Goal: Task Accomplishment & Management: Manage account settings

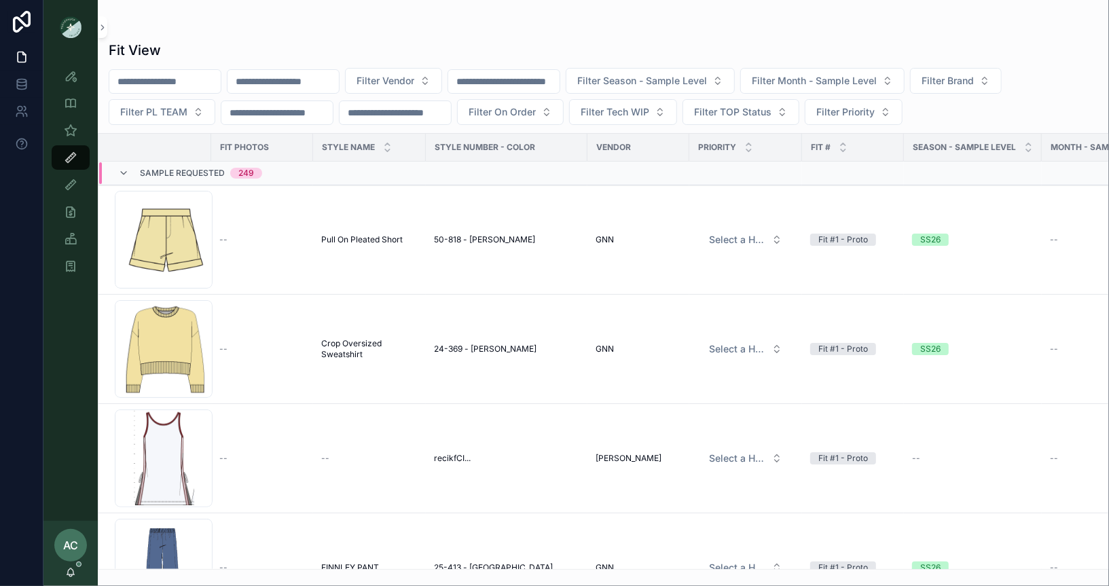
click at [327, 80] on input "scrollable content" at bounding box center [282, 81] width 111 height 19
type input "***"
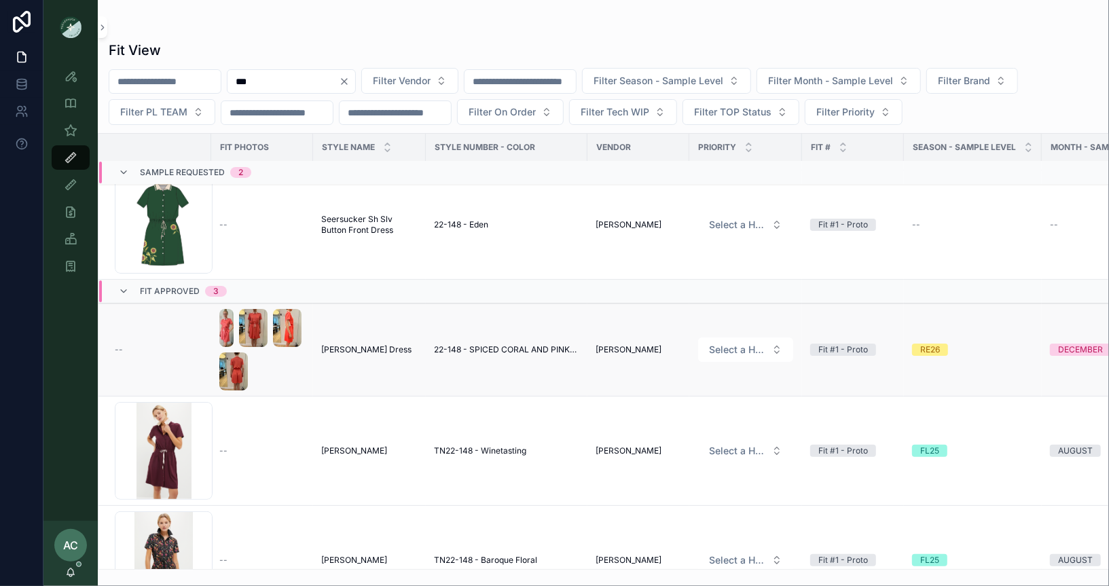
scroll to position [124, 0]
click at [162, 335] on td "--" at bounding box center [154, 350] width 113 height 93
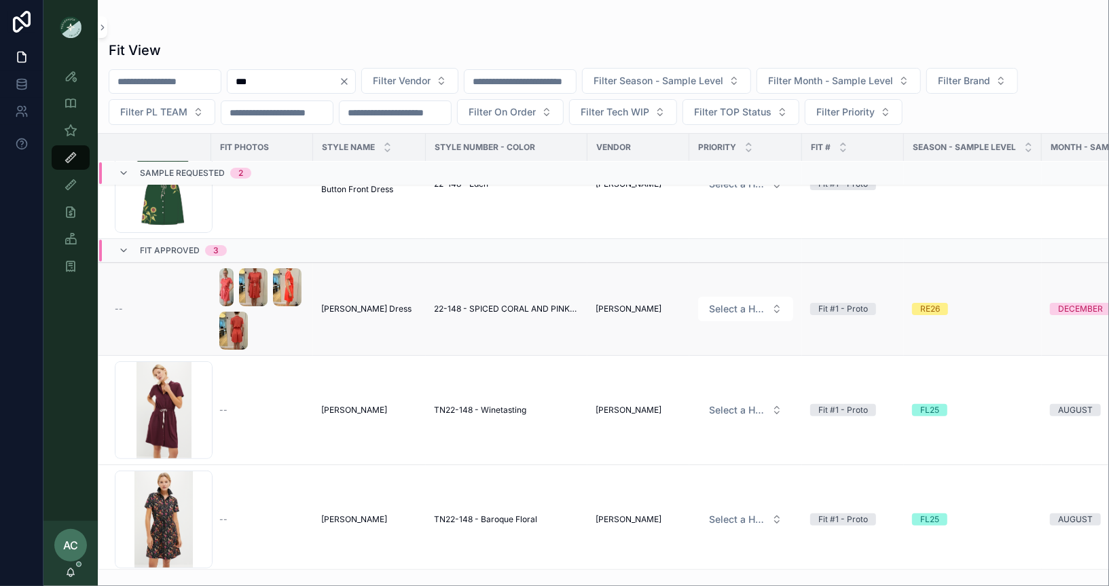
click at [284, 323] on div "scrollable content" at bounding box center [262, 308] width 86 height 81
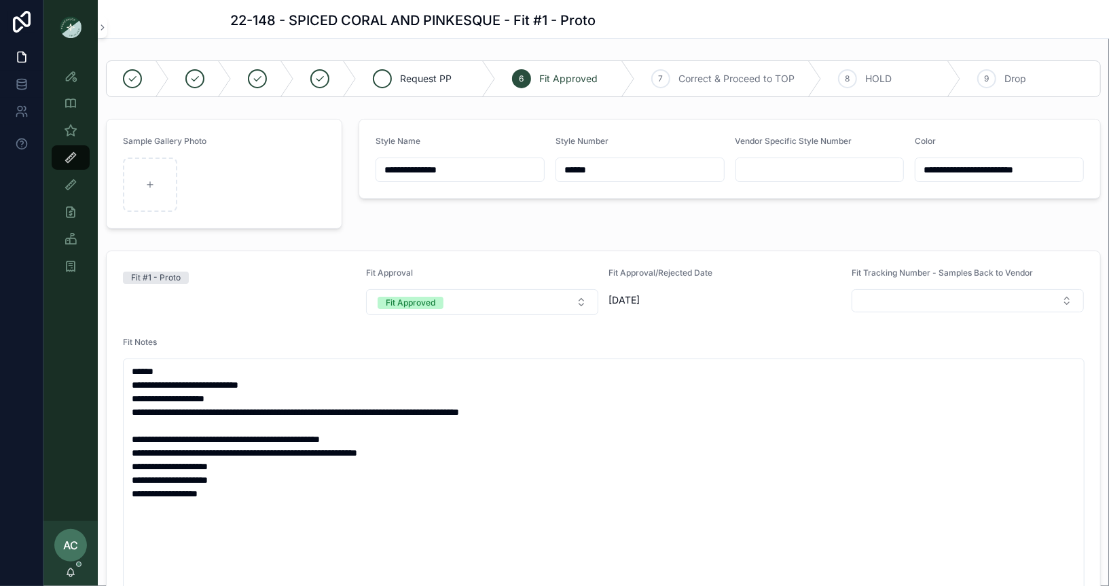
click at [463, 95] on div "Request PP" at bounding box center [425, 78] width 139 height 35
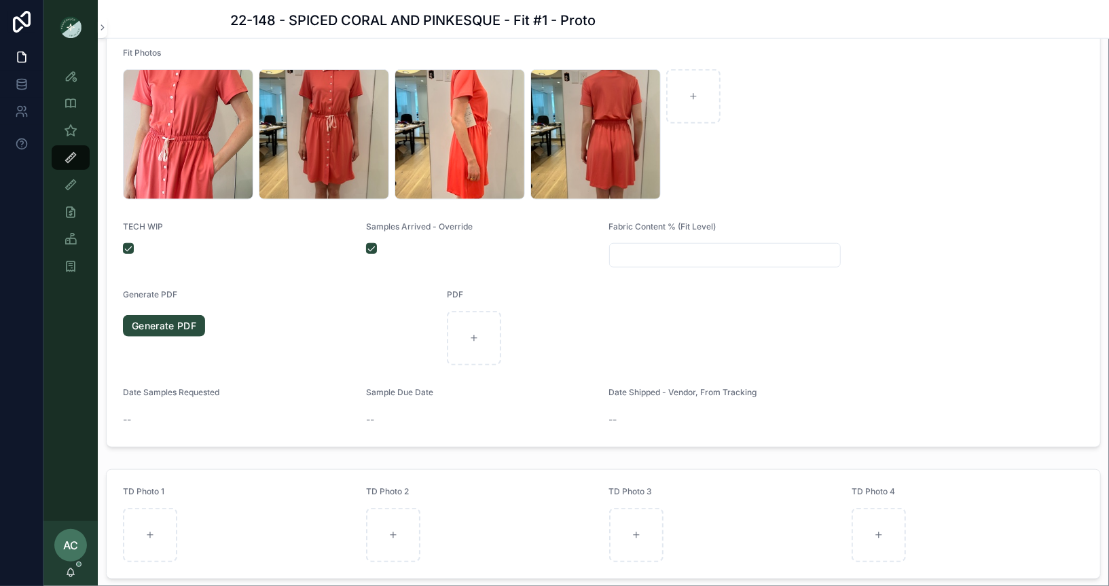
scroll to position [684, 0]
click at [904, 241] on form "**********" at bounding box center [603, 6] width 993 height 879
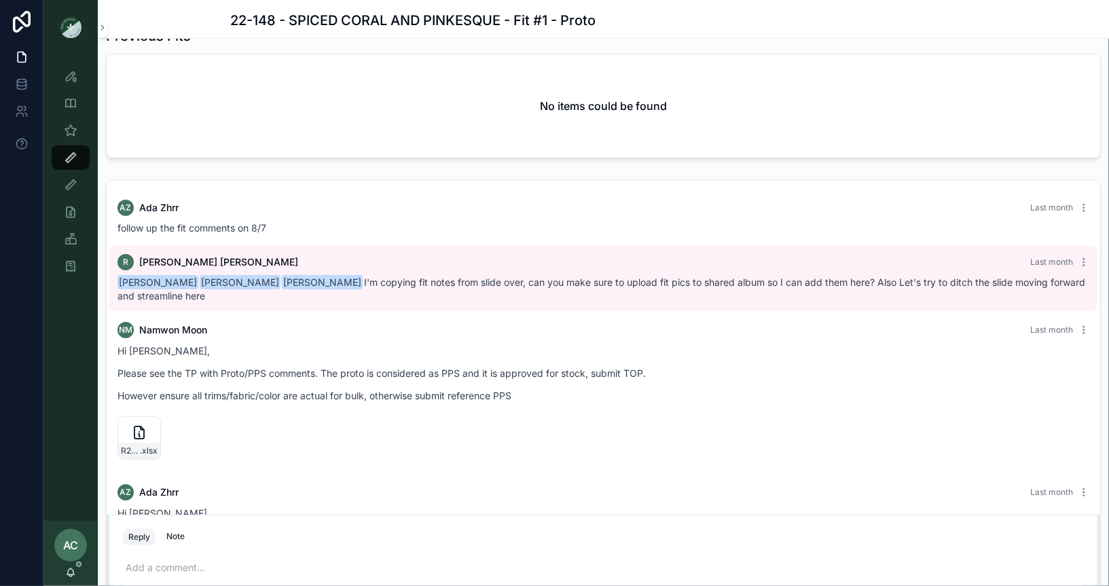
scroll to position [866, 0]
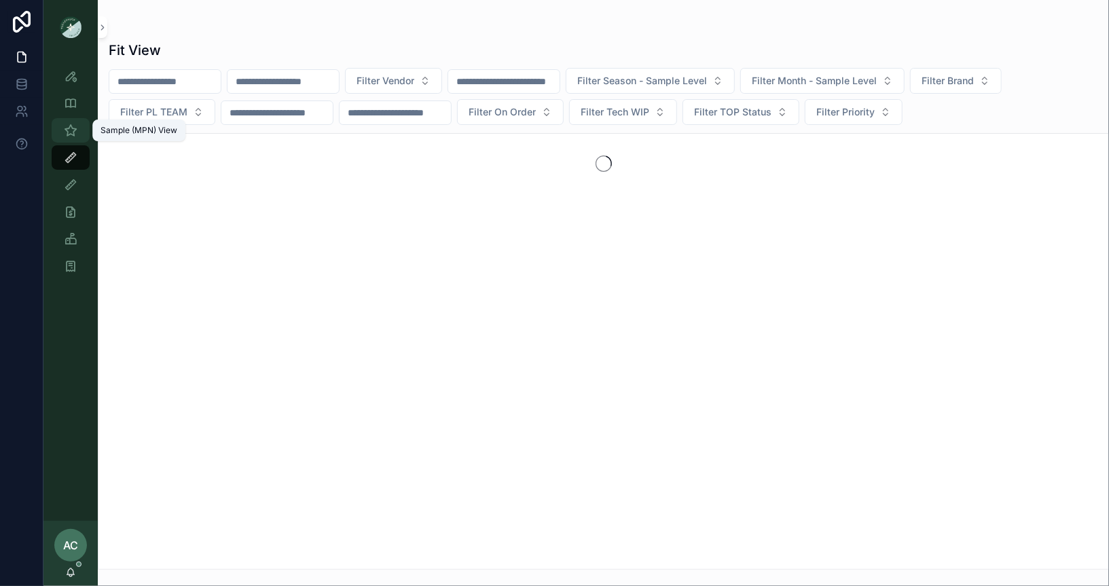
click at [69, 126] on icon "scrollable content" at bounding box center [71, 131] width 14 height 14
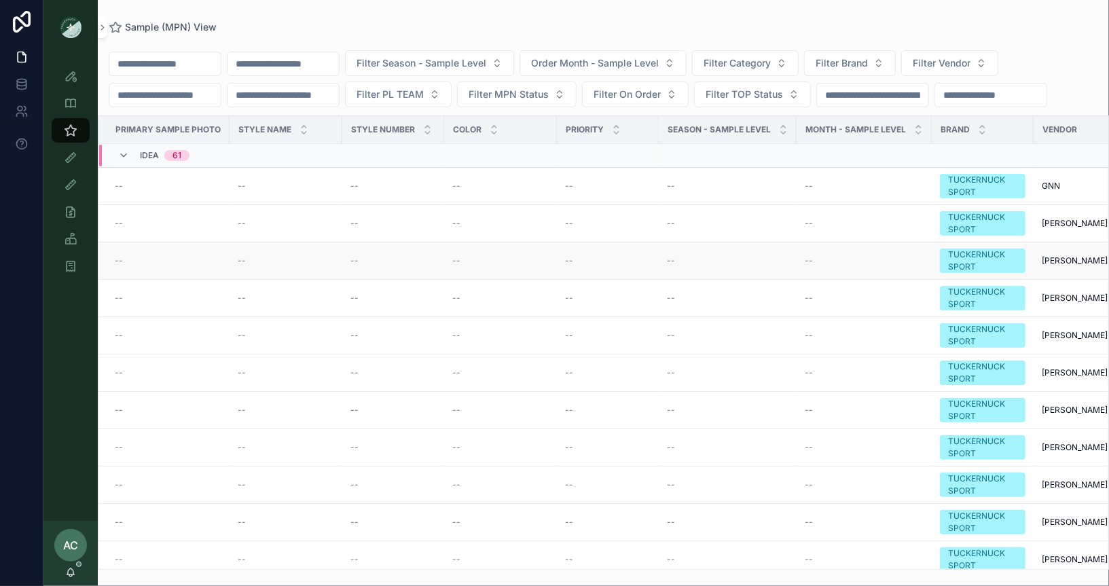
scroll to position [292, 0]
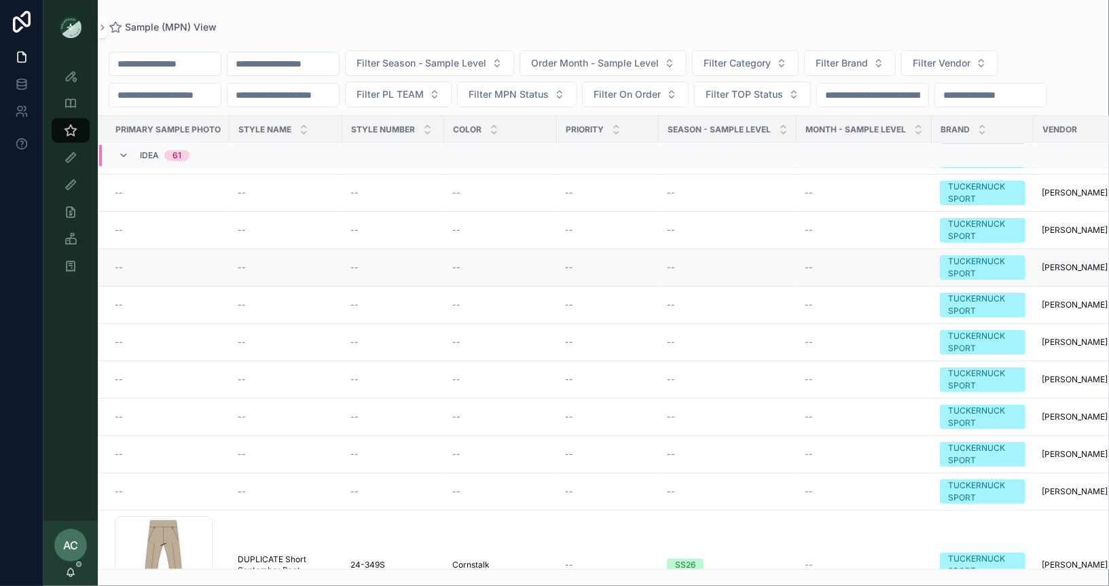
click at [134, 265] on div "--" at bounding box center [168, 267] width 107 height 11
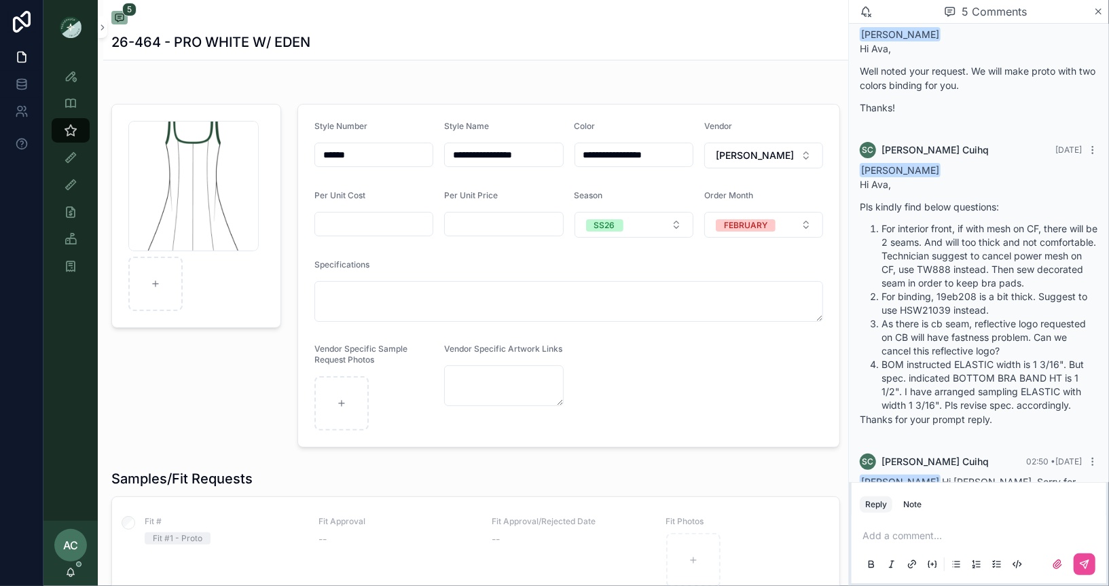
scroll to position [333, 0]
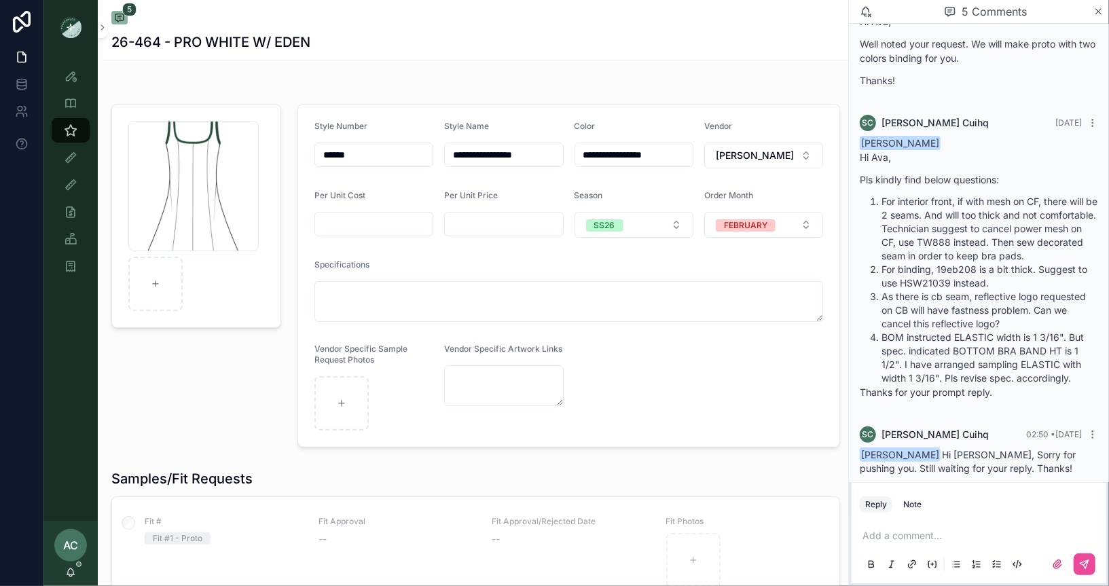
click at [855, 248] on div "SC Sophie Cuihq 4 days ago Ava Carr Hi Ava, Pls kindly find below questions: Fo…" at bounding box center [978, 261] width 255 height 309
click at [925, 534] on p "scrollable content" at bounding box center [981, 536] width 238 height 14
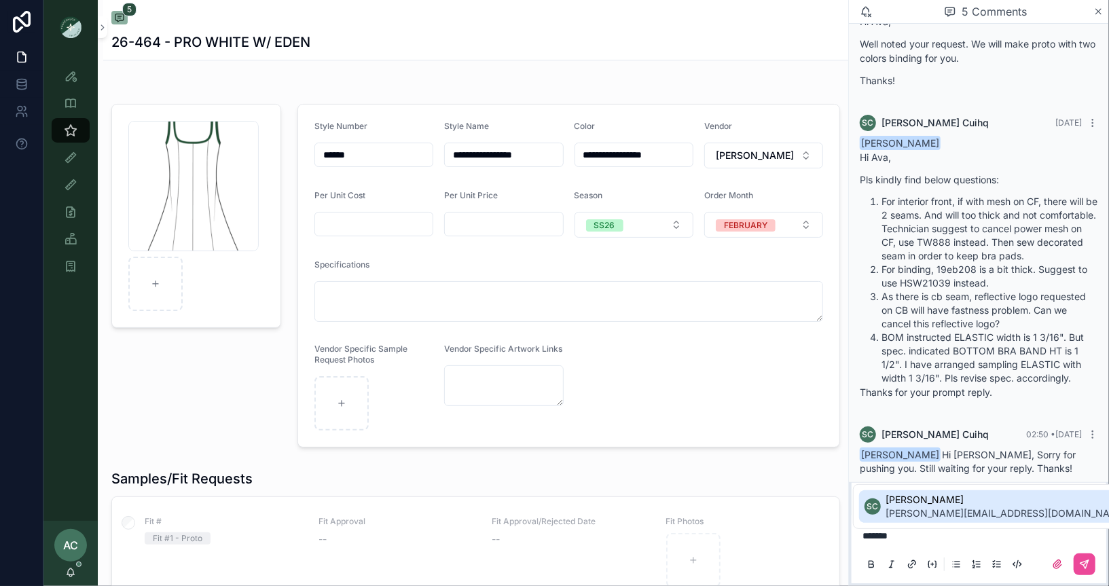
click at [967, 507] on span "sophie.cuihq@ntvanwell.com" at bounding box center [1007, 513] width 242 height 14
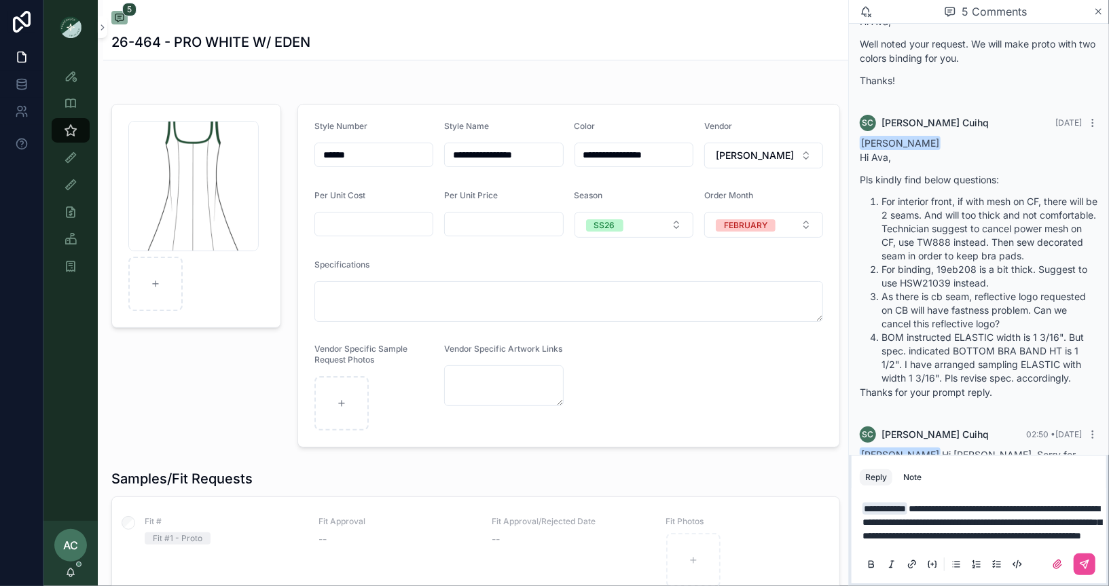
click at [1034, 510] on span "**********" at bounding box center [981, 522] width 239 height 37
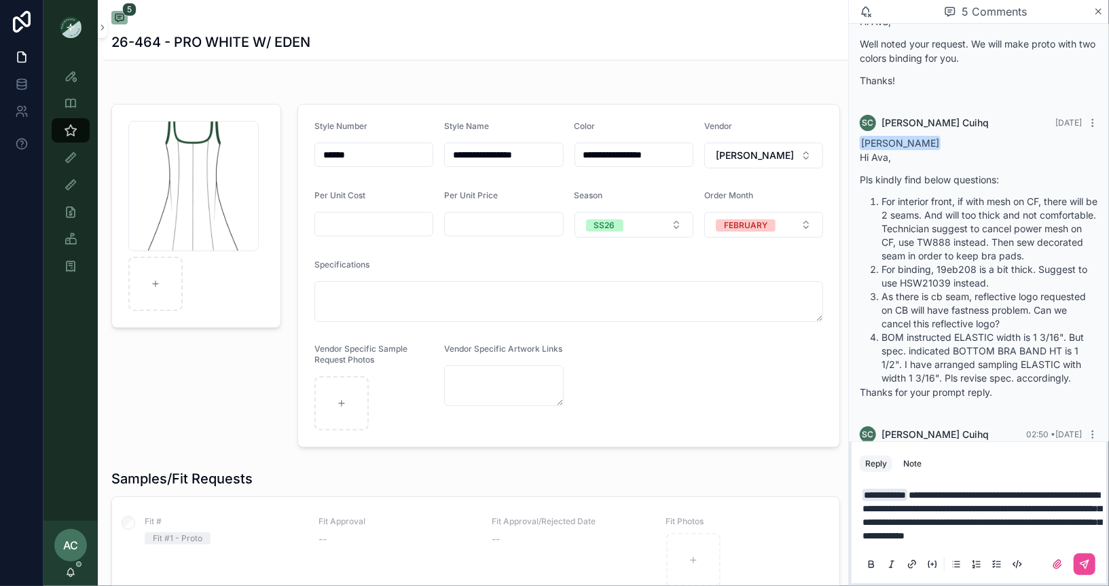
click at [956, 537] on p "**********" at bounding box center [981, 515] width 238 height 54
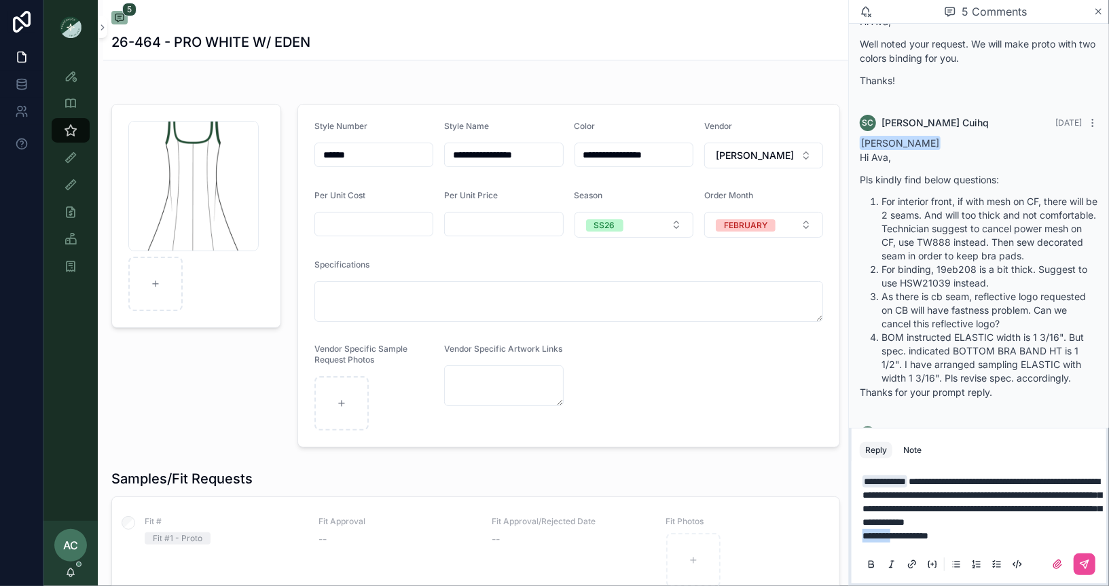
drag, startPoint x: 904, startPoint y: 536, endPoint x: 855, endPoint y: 536, distance: 49.6
click at [855, 536] on div "**********" at bounding box center [978, 522] width 255 height 122
click at [975, 534] on p "**********" at bounding box center [981, 536] width 238 height 14
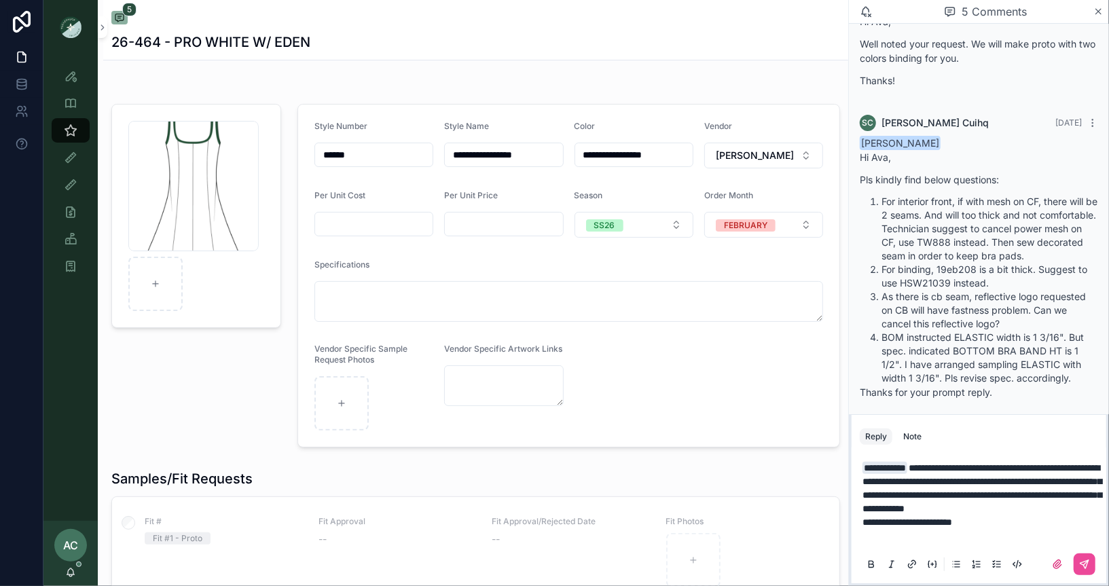
click at [1039, 463] on span "**********" at bounding box center [981, 488] width 239 height 50
click at [863, 523] on span "**********" at bounding box center [907, 522] width 90 height 10
click at [1009, 522] on p "**********" at bounding box center [981, 522] width 238 height 14
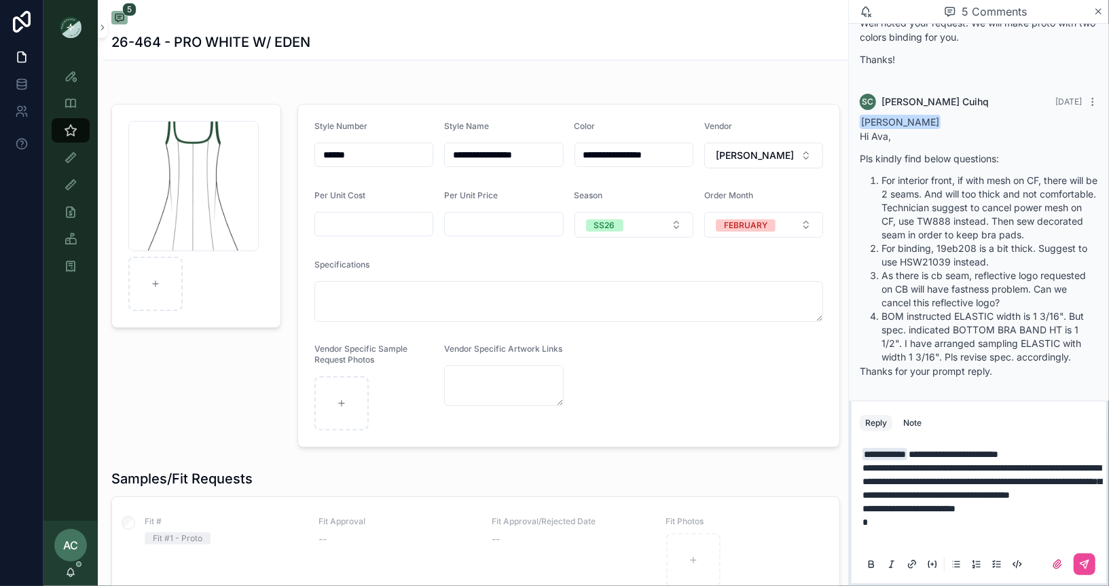
scroll to position [357, 0]
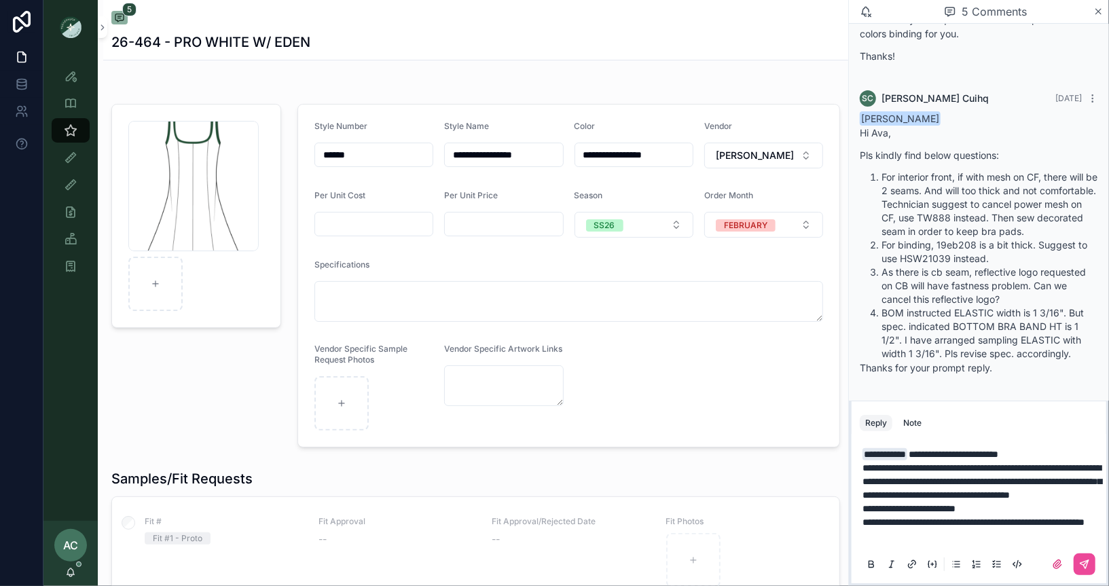
click at [874, 463] on span "**********" at bounding box center [981, 481] width 239 height 37
click at [867, 504] on span "**********" at bounding box center [908, 509] width 93 height 10
click at [868, 517] on span "**********" at bounding box center [973, 522] width 222 height 10
click at [882, 517] on span "**********" at bounding box center [985, 522] width 219 height 10
click at [1005, 517] on li "**********" at bounding box center [988, 522] width 225 height 14
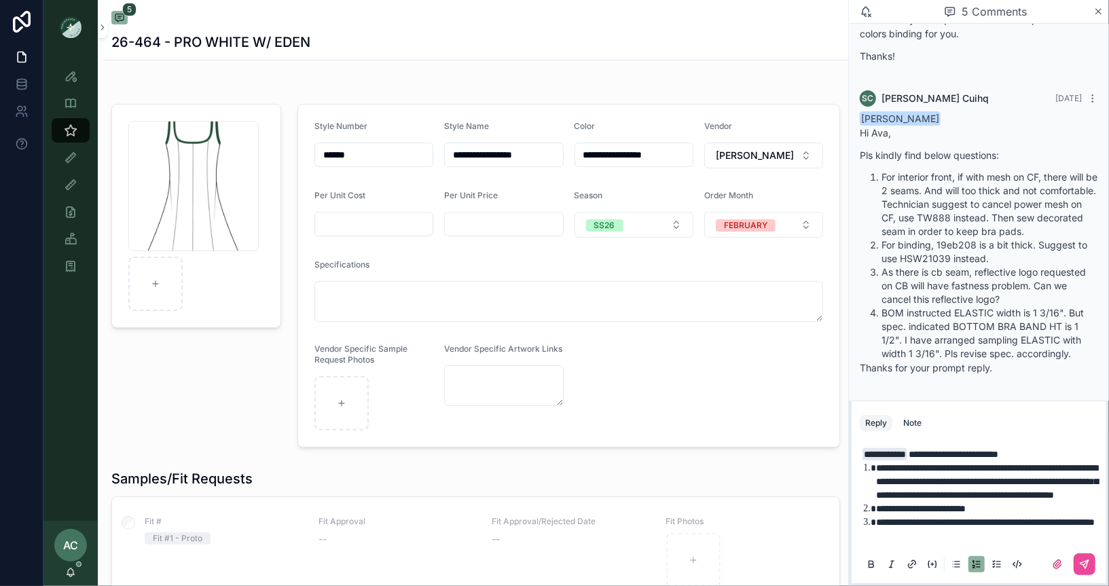
click at [1005, 517] on span "**********" at bounding box center [985, 522] width 219 height 10
click at [970, 519] on li "**********" at bounding box center [988, 522] width 225 height 14
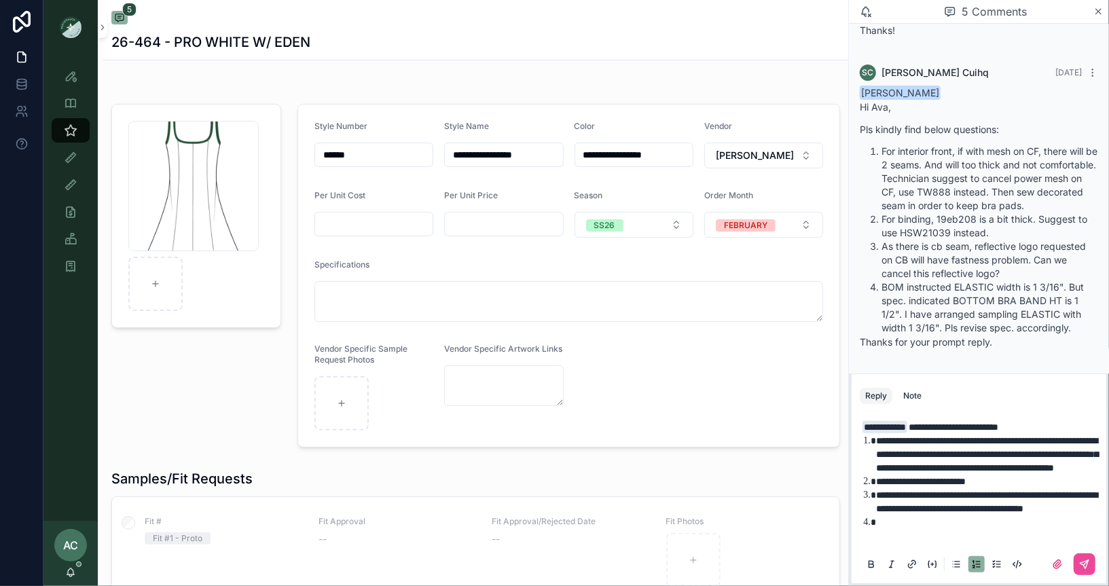
scroll to position [387, 0]
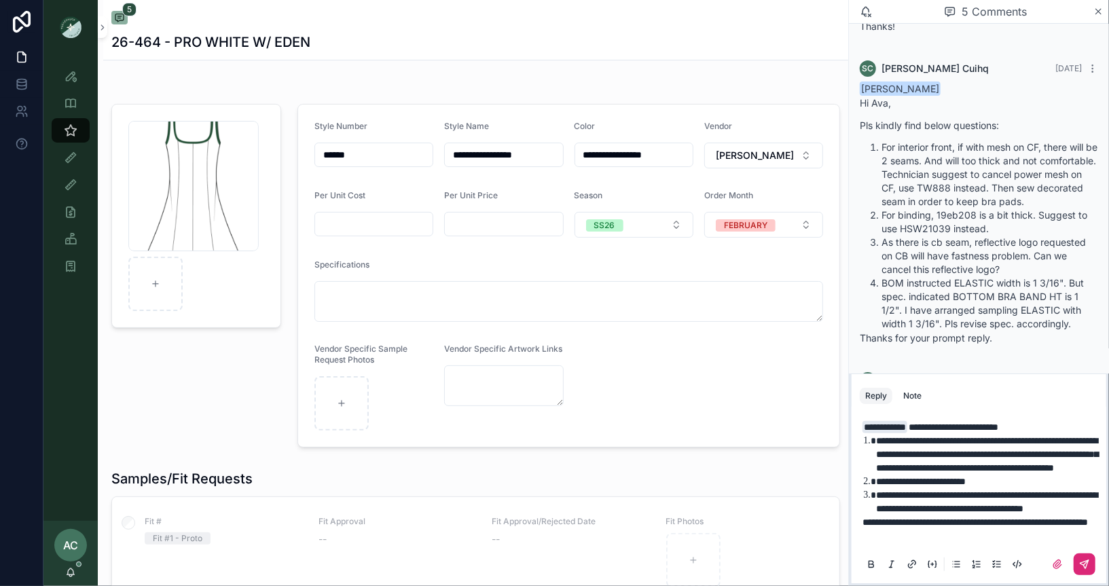
click at [1083, 562] on icon "scrollable content" at bounding box center [1084, 564] width 8 height 8
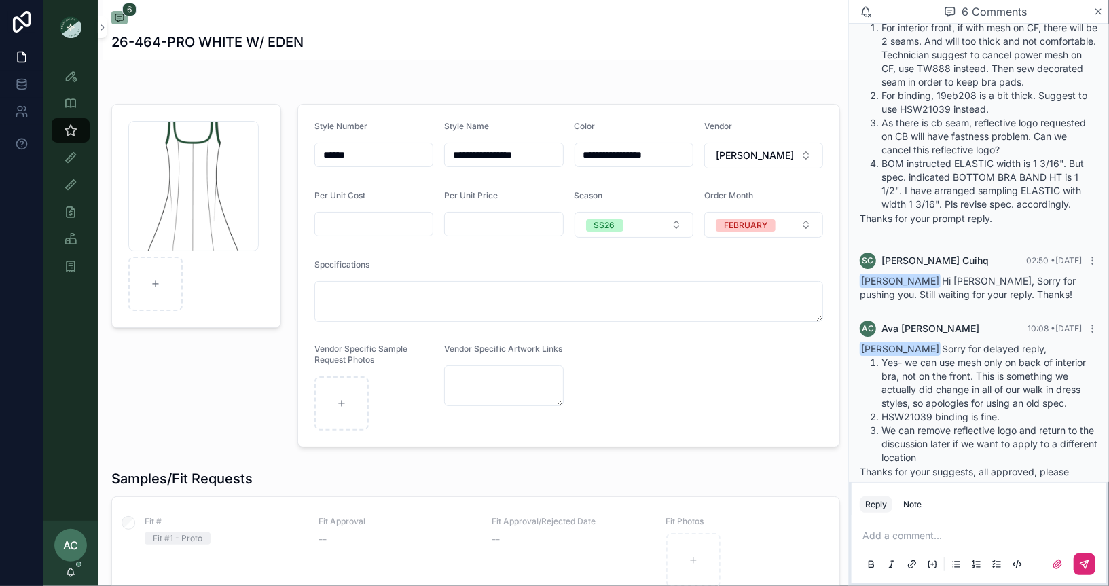
scroll to position [532, 0]
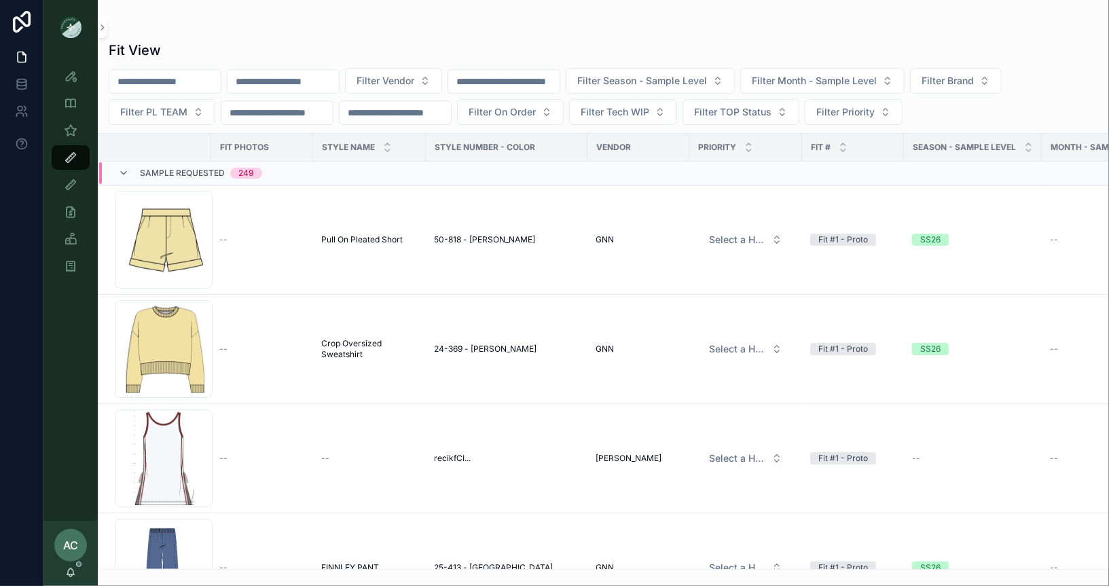
click at [295, 90] on div "scrollable content" at bounding box center [283, 81] width 113 height 24
click at [295, 83] on input "scrollable content" at bounding box center [282, 81] width 111 height 19
type input "****"
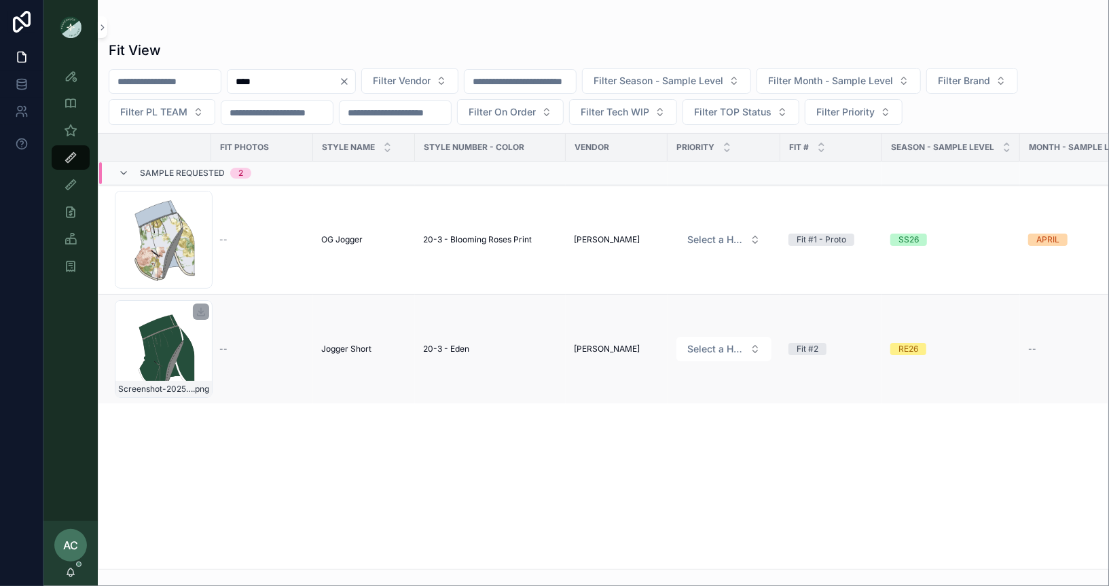
click at [166, 345] on div "Screenshot-2025-08-05-at-1.36.15-PM .png" at bounding box center [164, 349] width 98 height 98
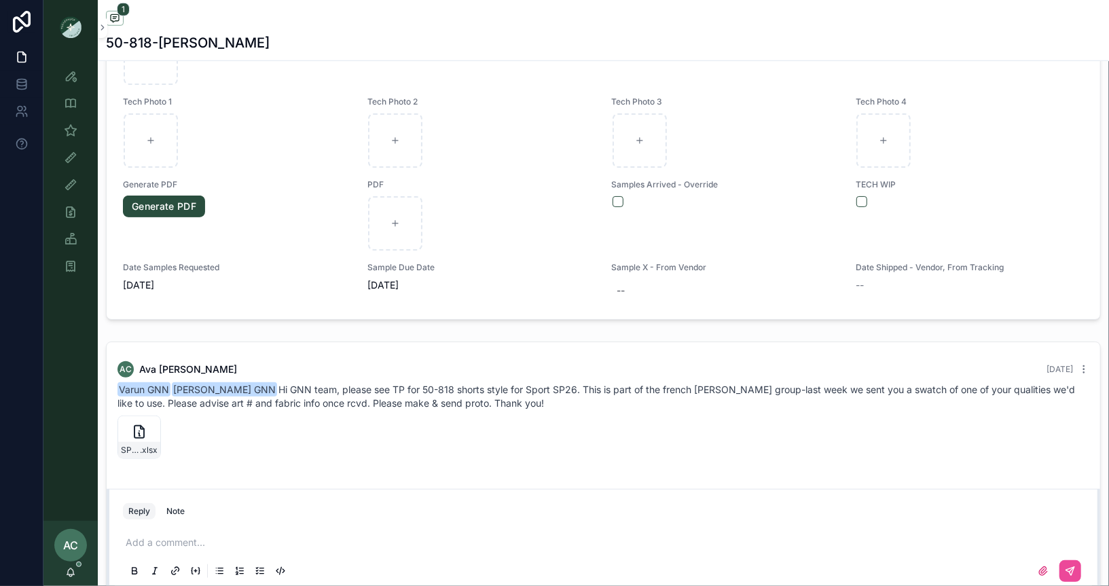
scroll to position [713, 0]
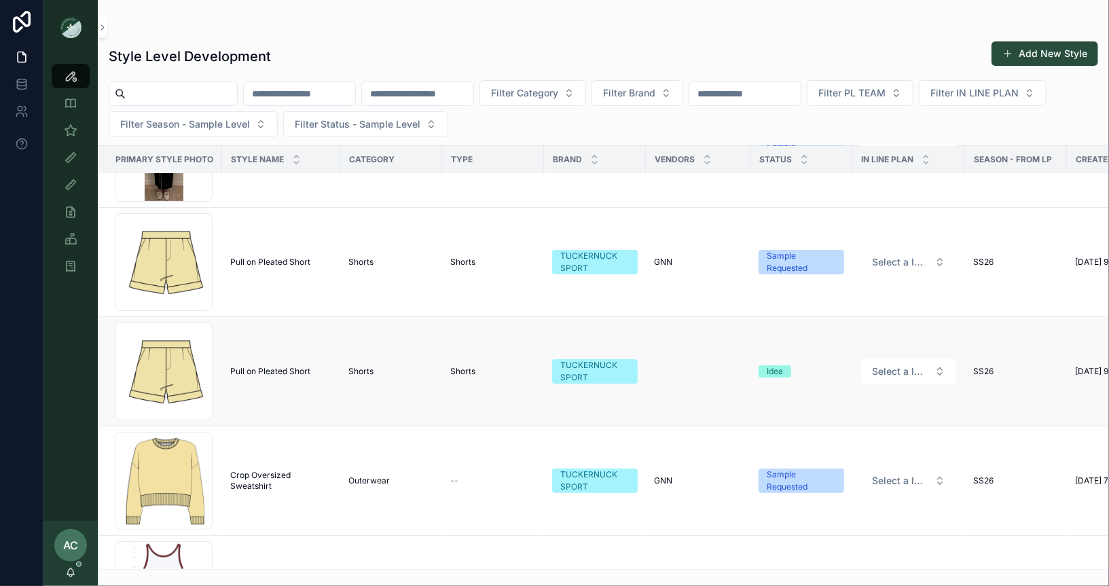
scroll to position [90, 0]
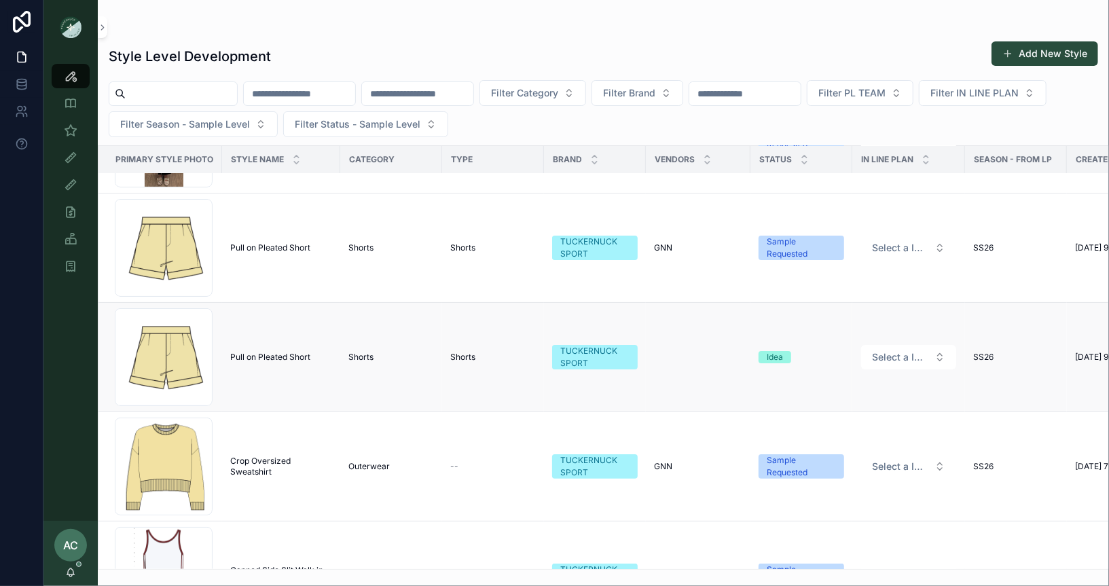
click at [280, 367] on td "Pull on Pleated Short Pull on Pleated Short" at bounding box center [281, 357] width 118 height 109
click at [165, 350] on div "Screenshot-2025-09-08-at-9.26.57-AM .png" at bounding box center [164, 357] width 98 height 98
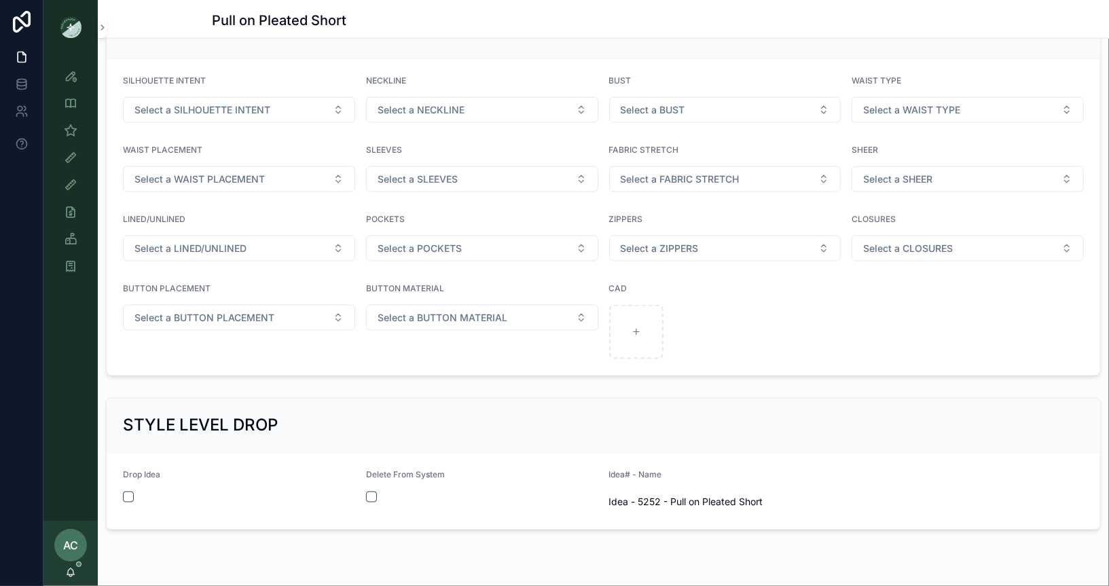
scroll to position [1298, 0]
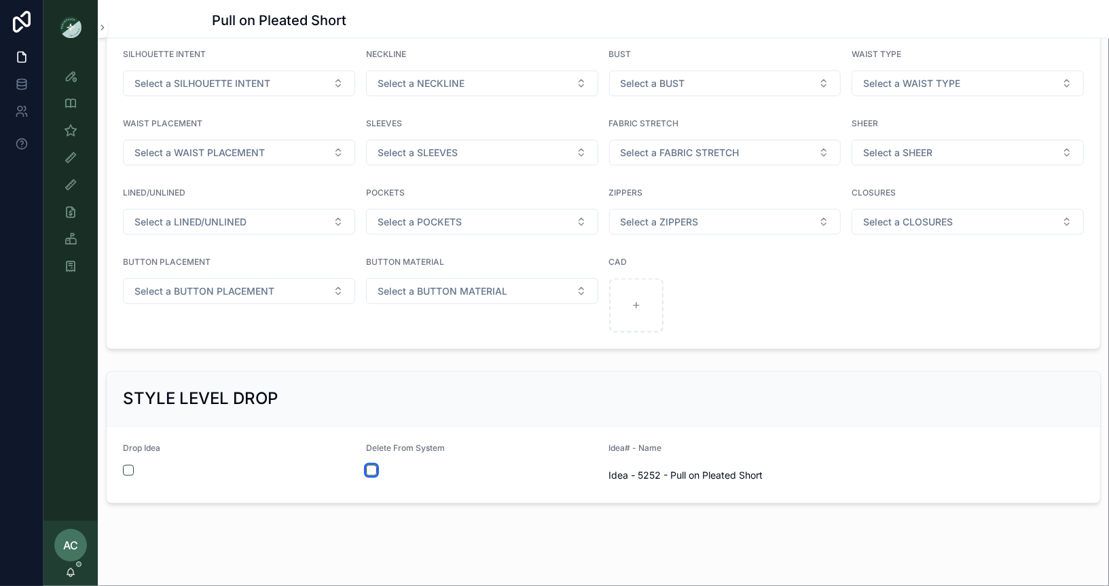
click at [371, 465] on button "scrollable content" at bounding box center [371, 470] width 11 height 11
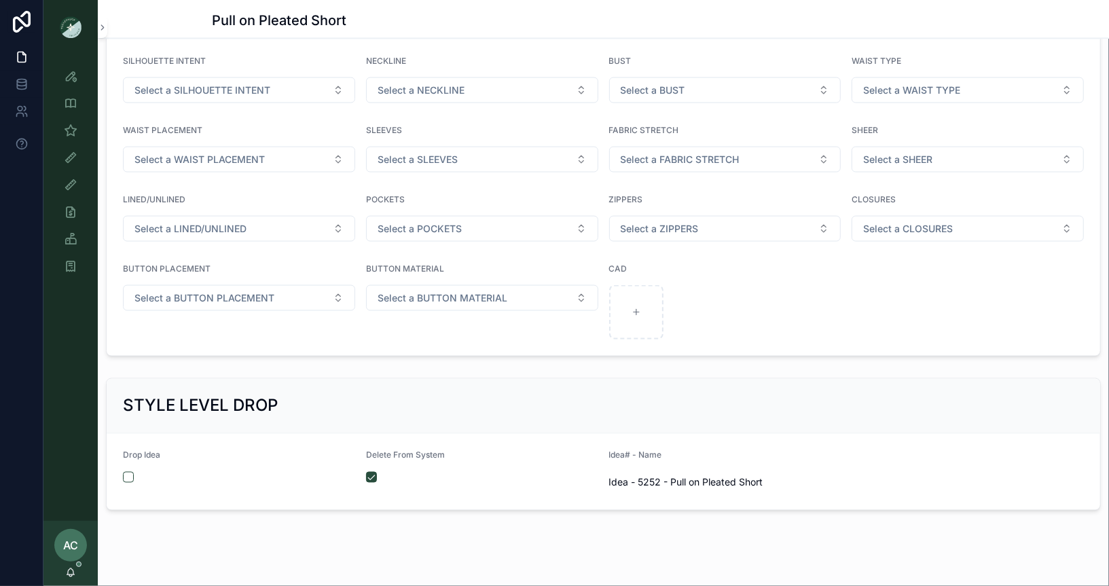
click at [408, 379] on div "STYLE LEVEL DROP" at bounding box center [603, 406] width 993 height 55
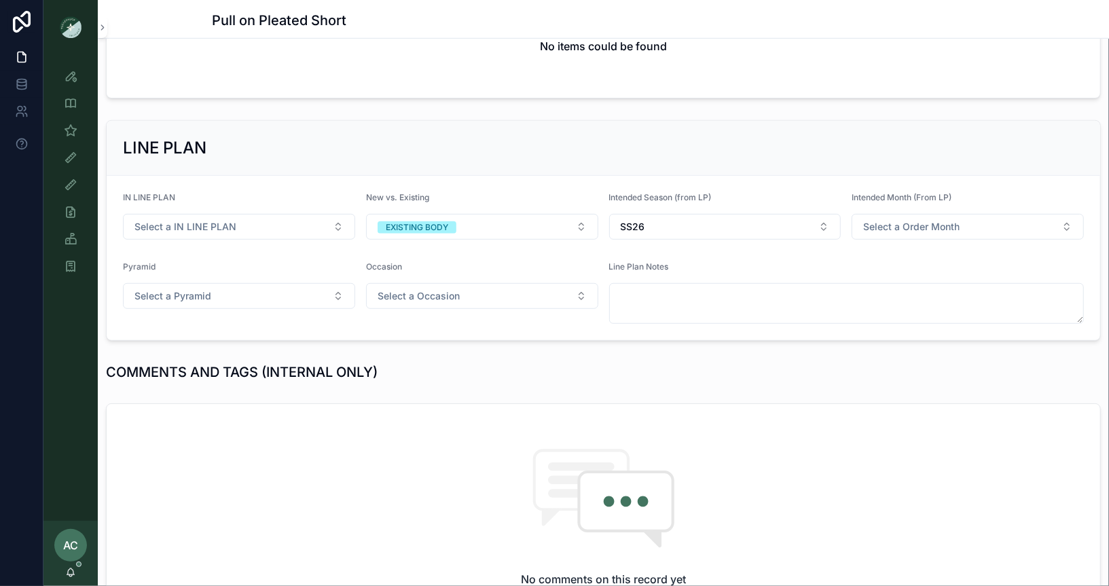
scroll to position [430, 0]
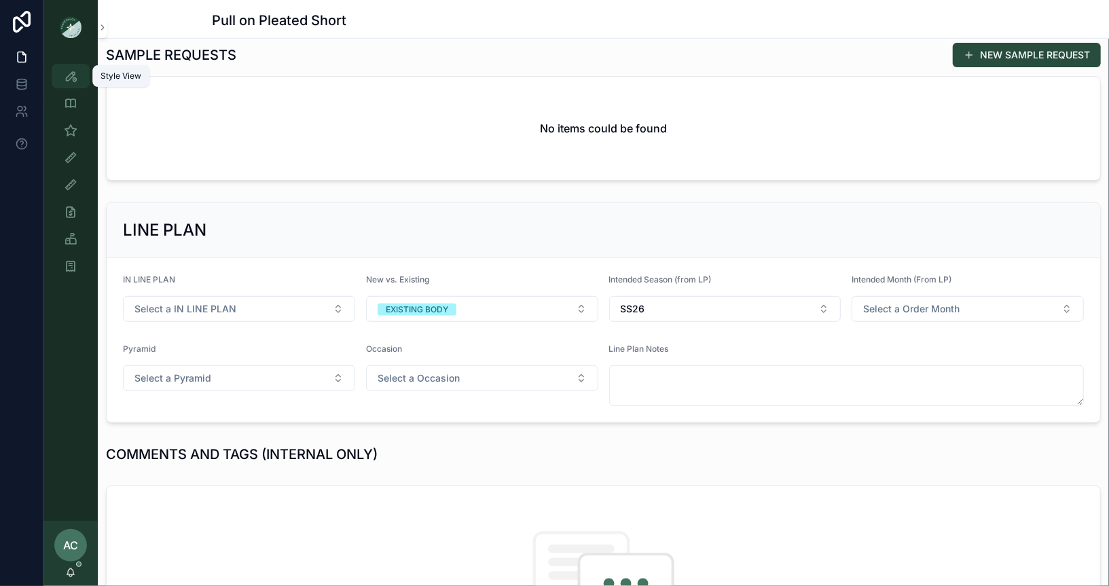
click at [72, 81] on icon "scrollable content" at bounding box center [71, 76] width 14 height 14
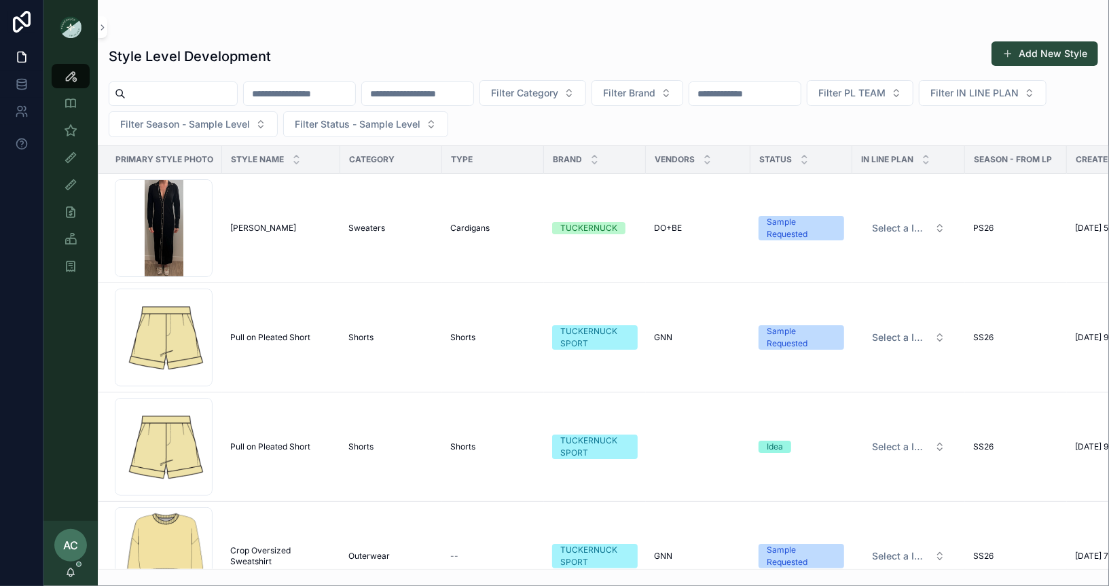
click at [278, 441] on span "Pull on Pleated Short" at bounding box center [270, 446] width 80 height 11
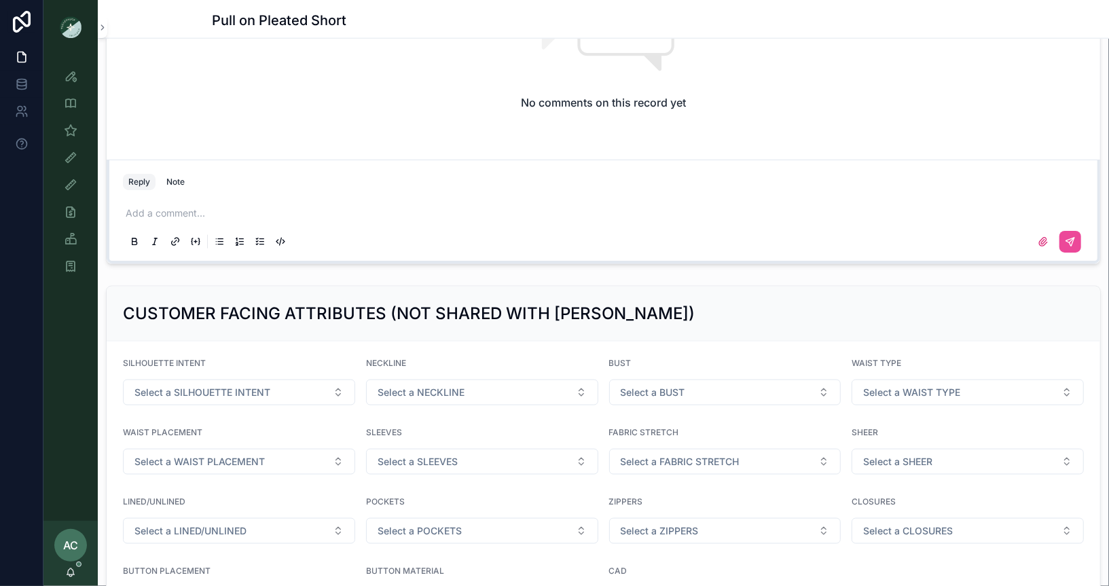
scroll to position [1298, 0]
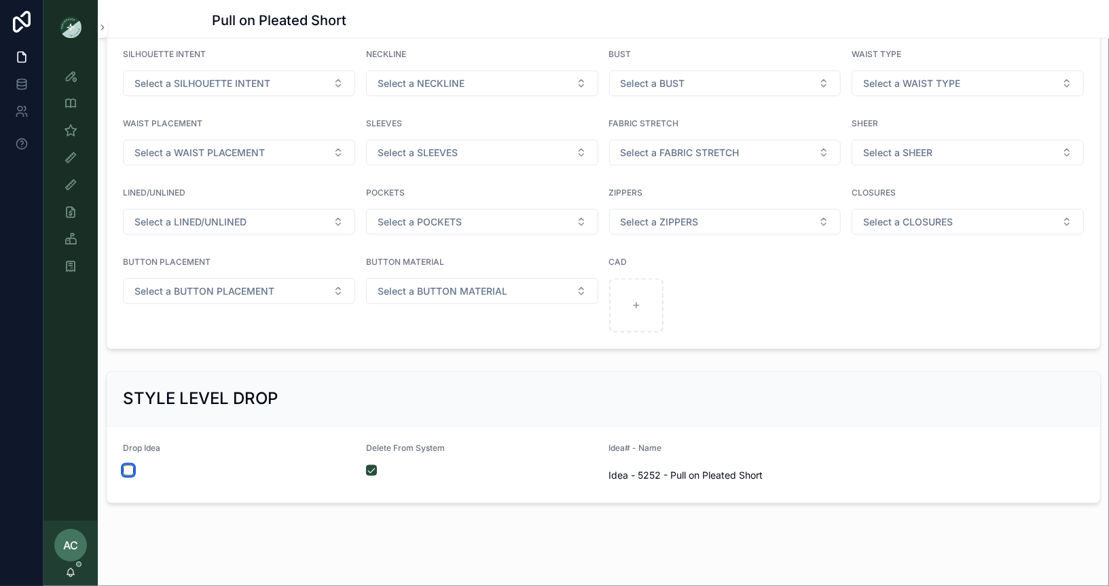
click at [126, 465] on button "scrollable content" at bounding box center [128, 470] width 11 height 11
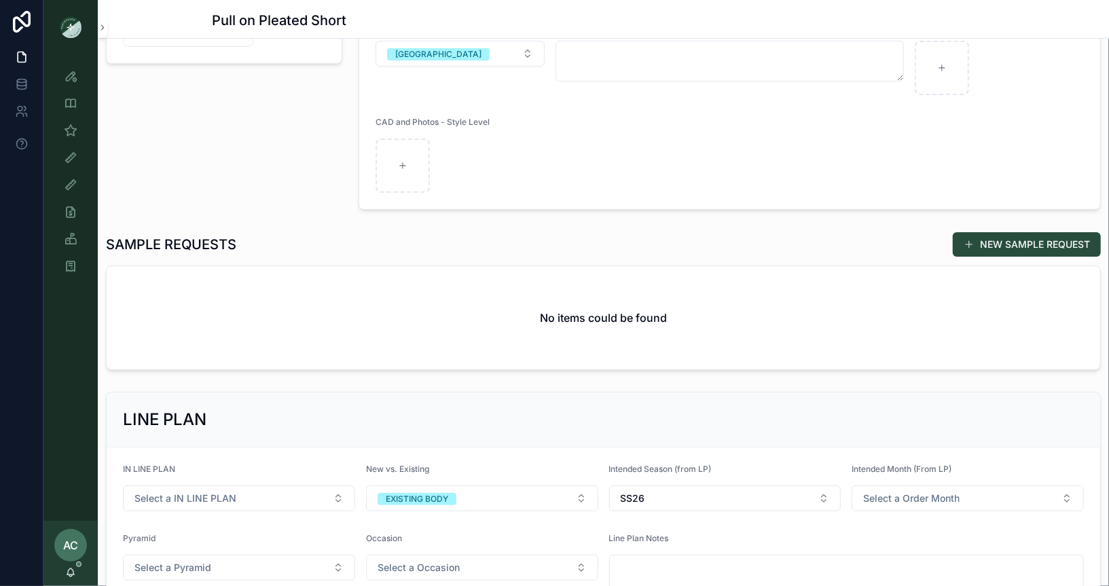
scroll to position [0, 0]
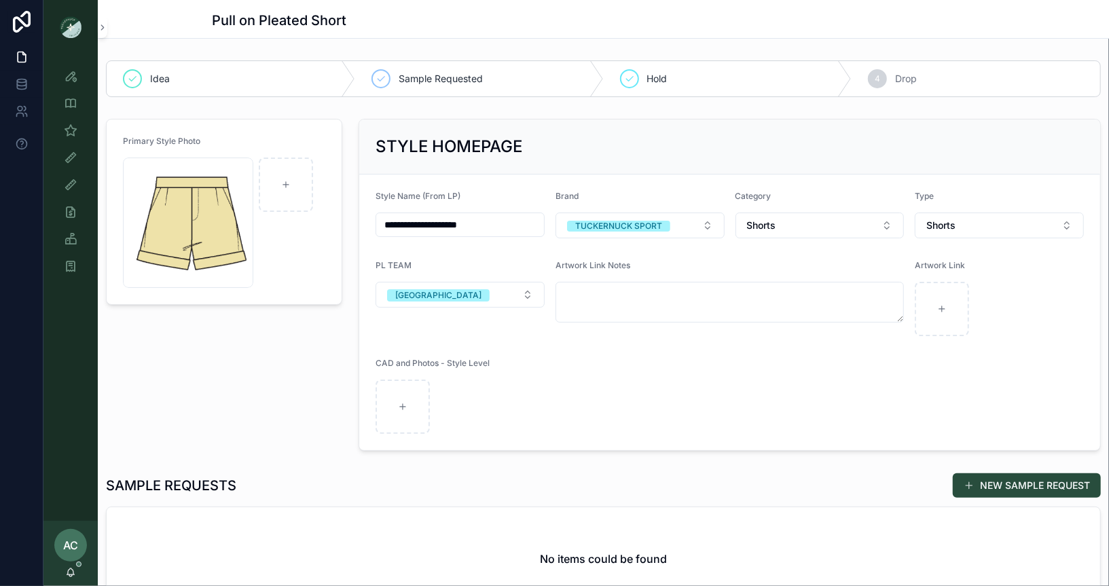
click at [73, 29] on img "scrollable content" at bounding box center [71, 27] width 22 height 22
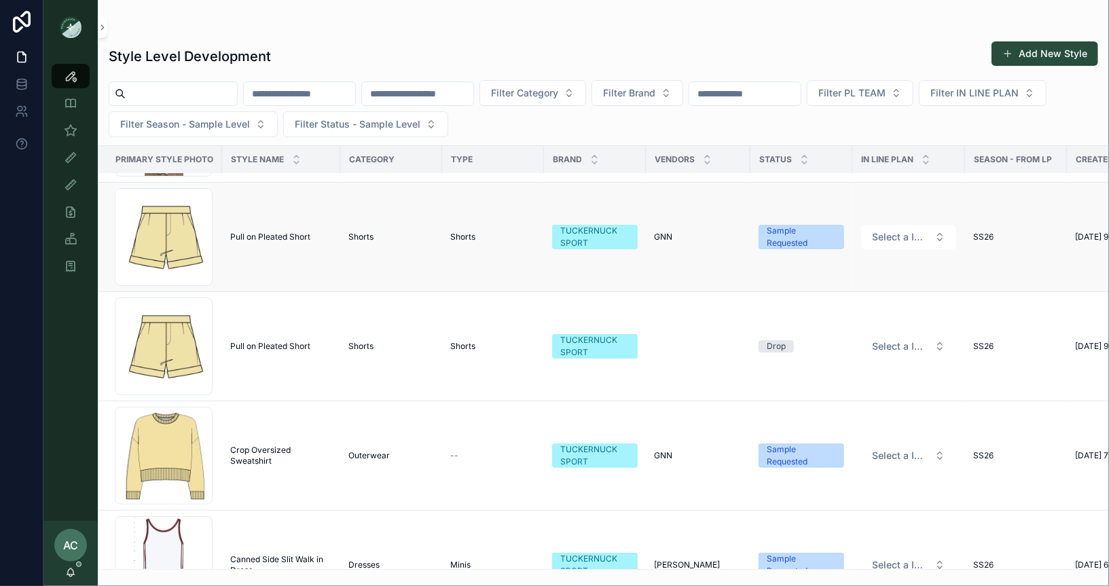
scroll to position [85, 0]
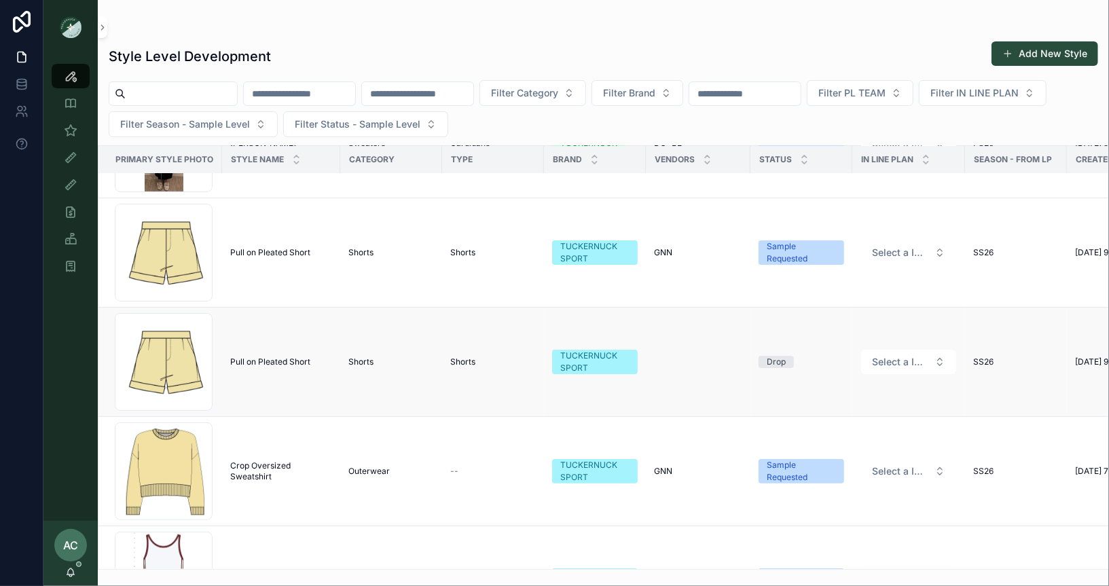
click at [280, 350] on td "Pull on Pleated Short Pull on Pleated Short" at bounding box center [281, 362] width 118 height 109
click at [170, 347] on div "Screenshot-2025-09-08-at-9.26.57-AM .png" at bounding box center [164, 362] width 98 height 98
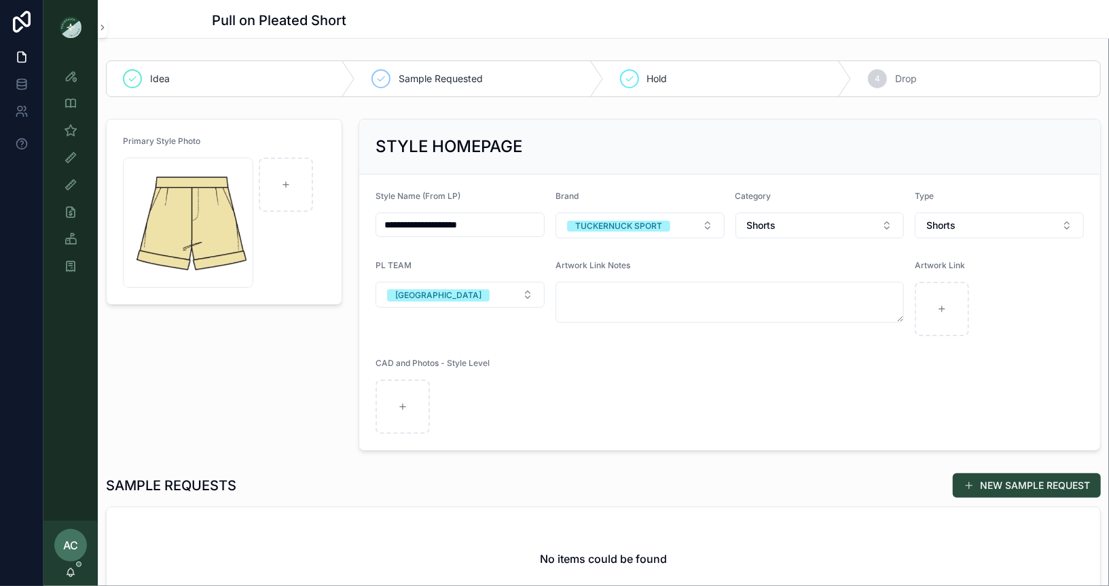
click at [877, 80] on span "4" at bounding box center [876, 78] width 5 height 11
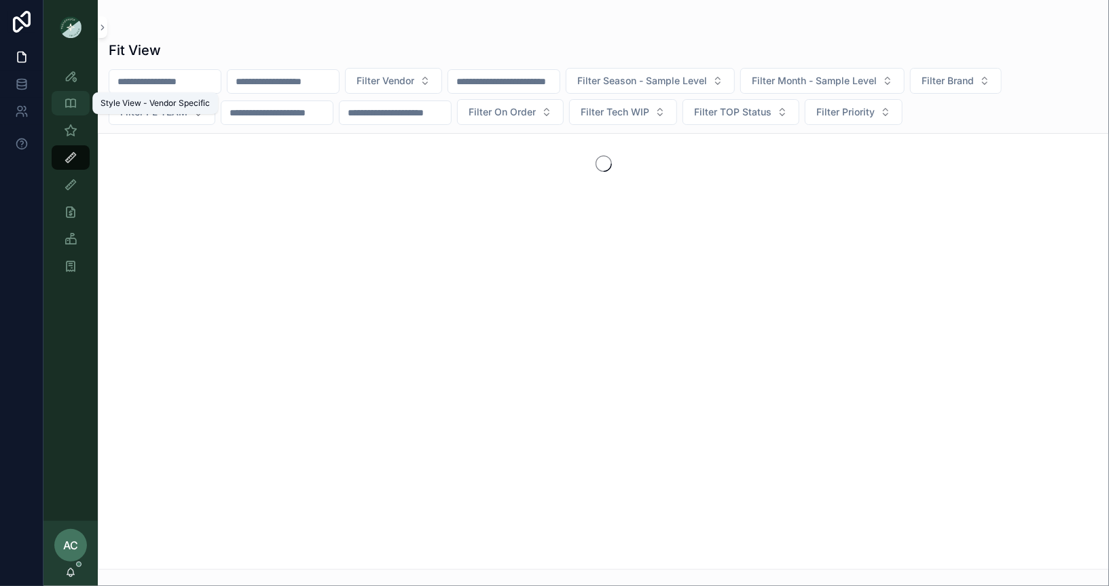
click at [68, 103] on icon "scrollable content" at bounding box center [71, 103] width 14 height 14
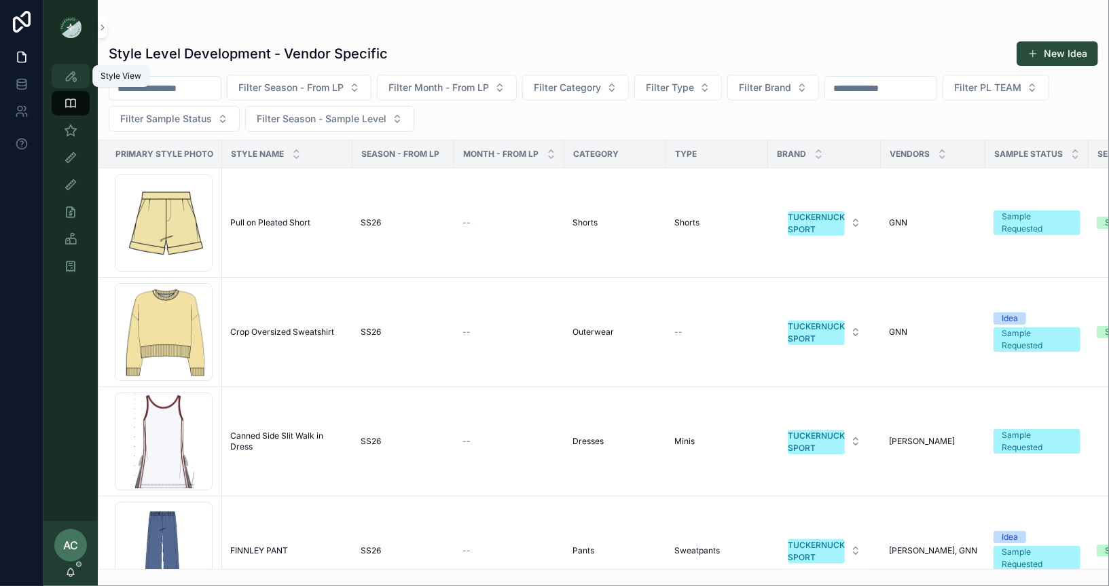
click at [64, 75] on icon "scrollable content" at bounding box center [71, 76] width 14 height 14
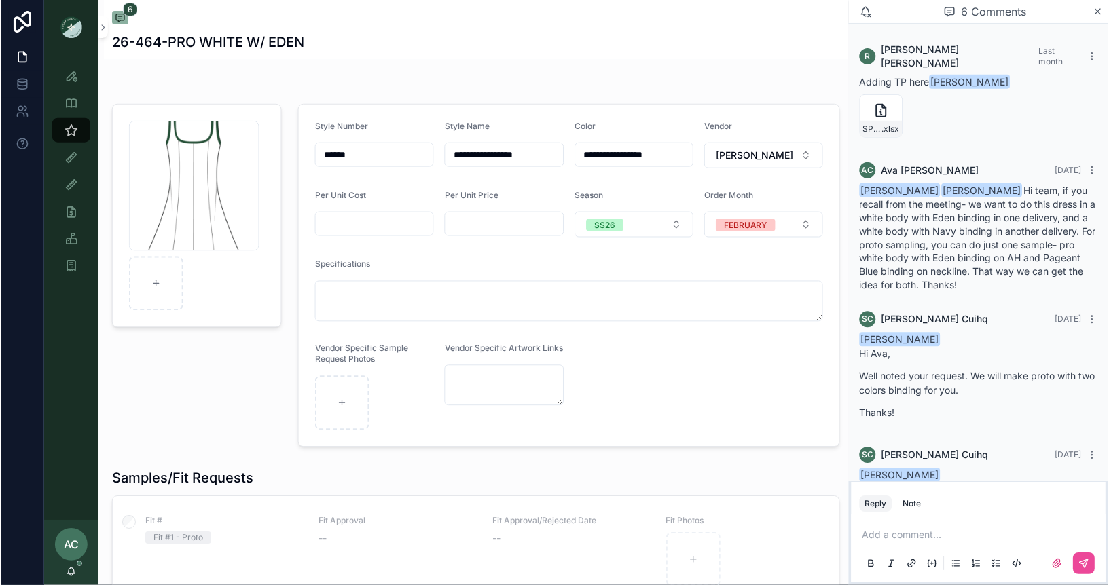
scroll to position [532, 0]
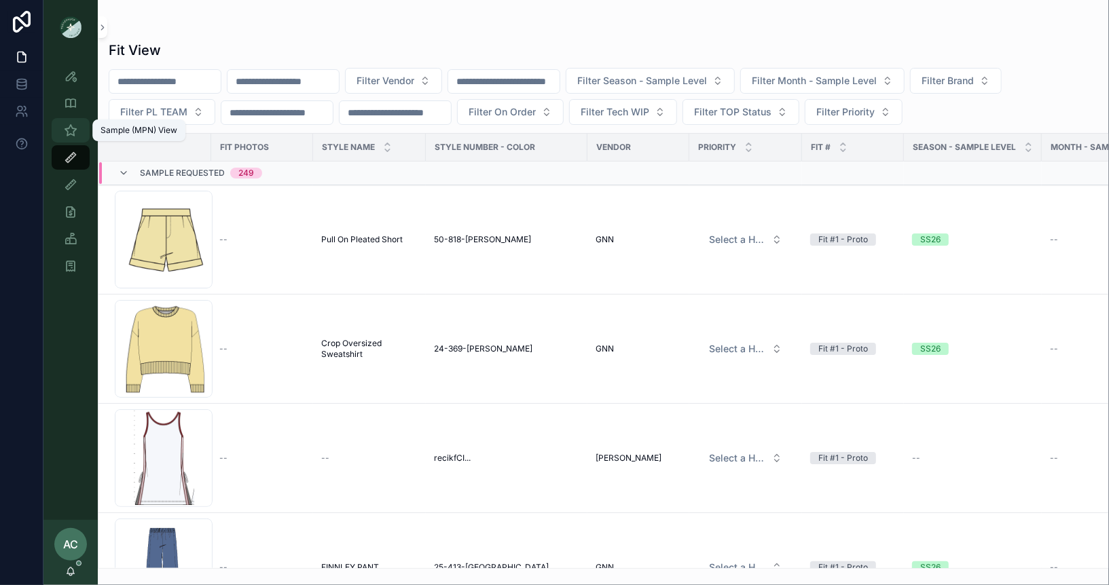
click at [69, 128] on icon "scrollable content" at bounding box center [71, 131] width 14 height 14
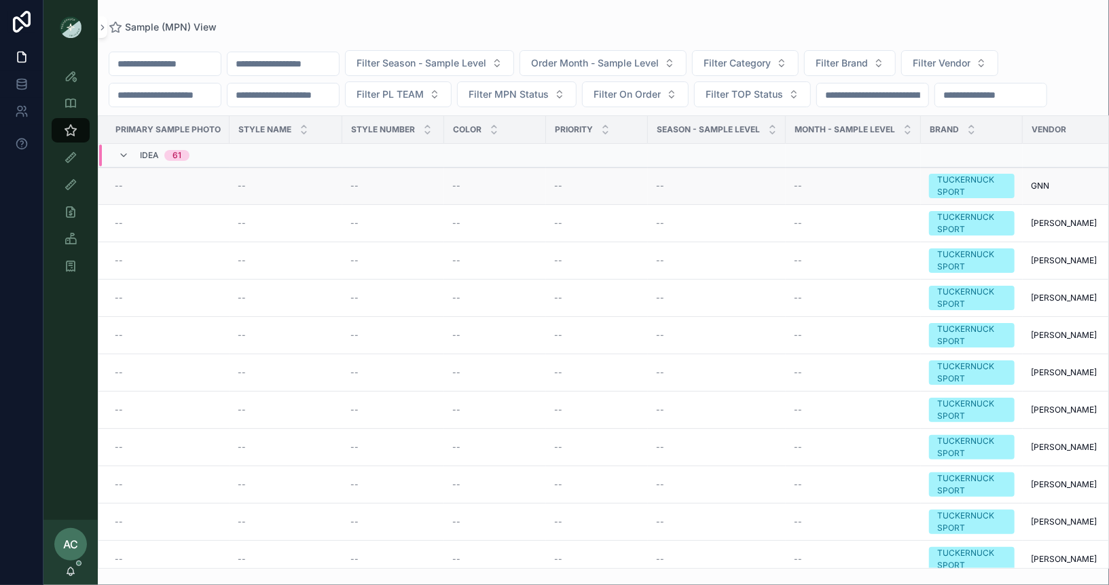
click at [157, 187] on div "--" at bounding box center [168, 186] width 107 height 11
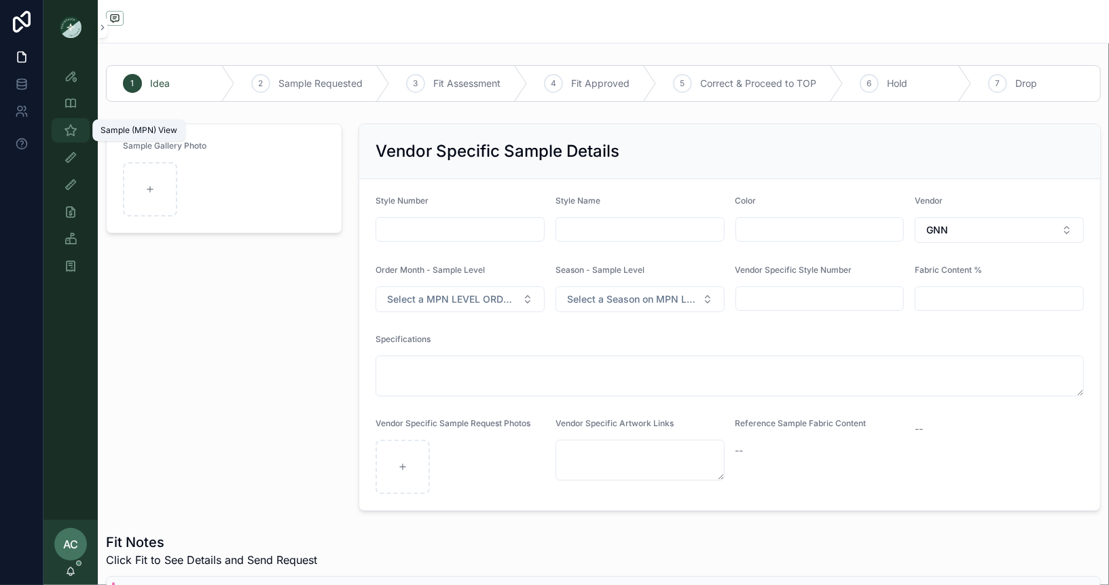
click at [75, 132] on icon "scrollable content" at bounding box center [71, 131] width 14 height 14
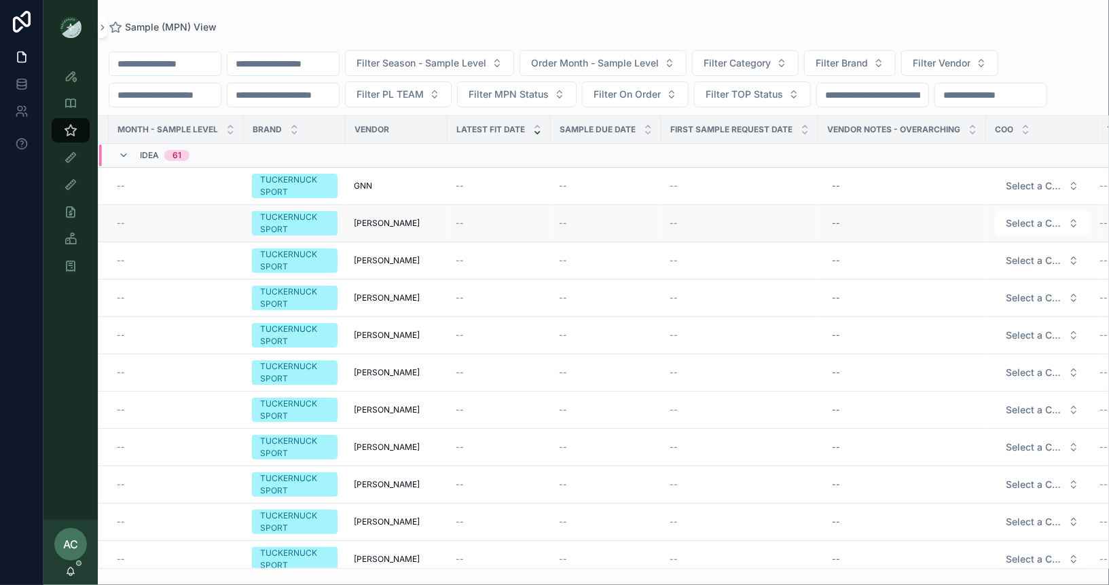
scroll to position [0, 766]
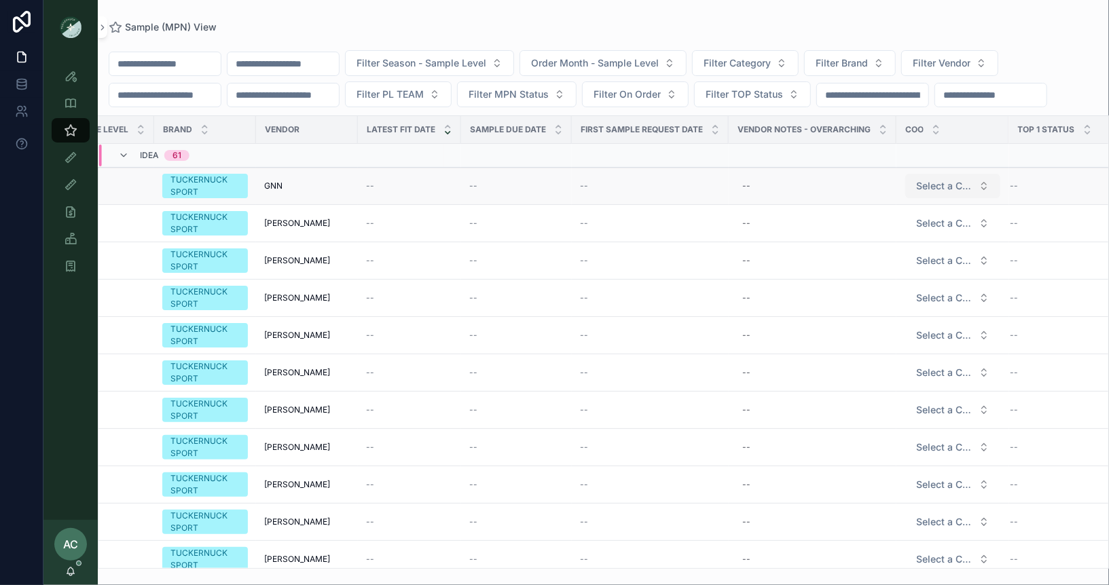
click at [958, 189] on span "Select a COO" at bounding box center [944, 186] width 57 height 14
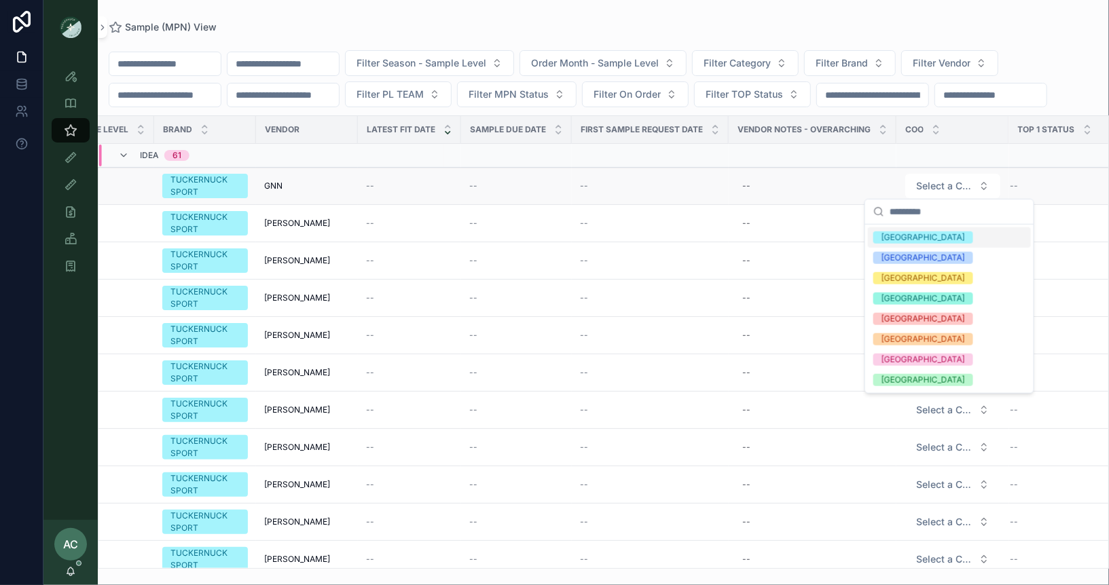
click at [832, 196] on td "--" at bounding box center [812, 186] width 168 height 37
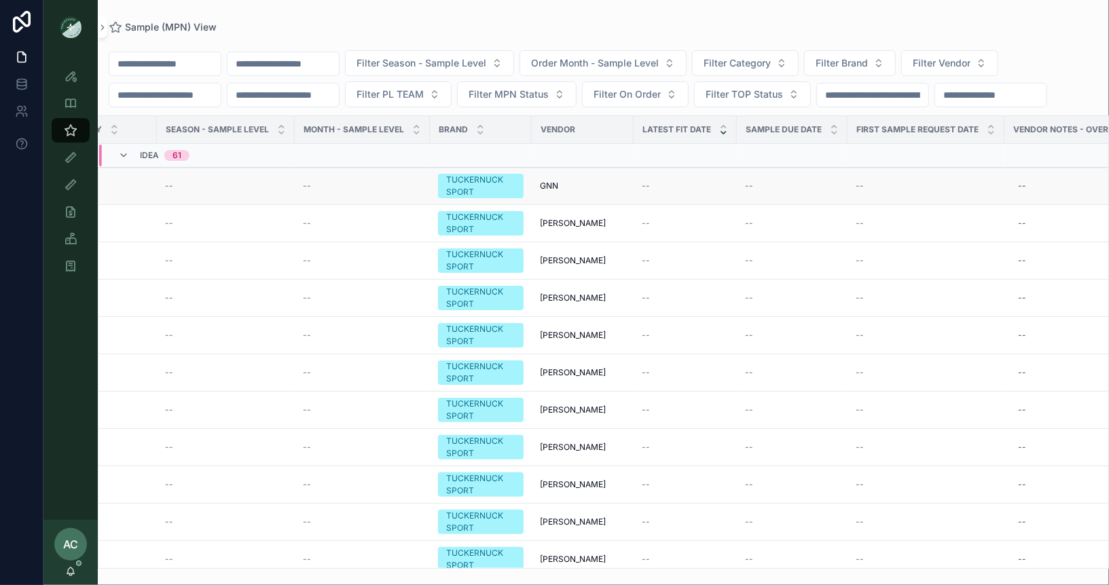
scroll to position [0, 0]
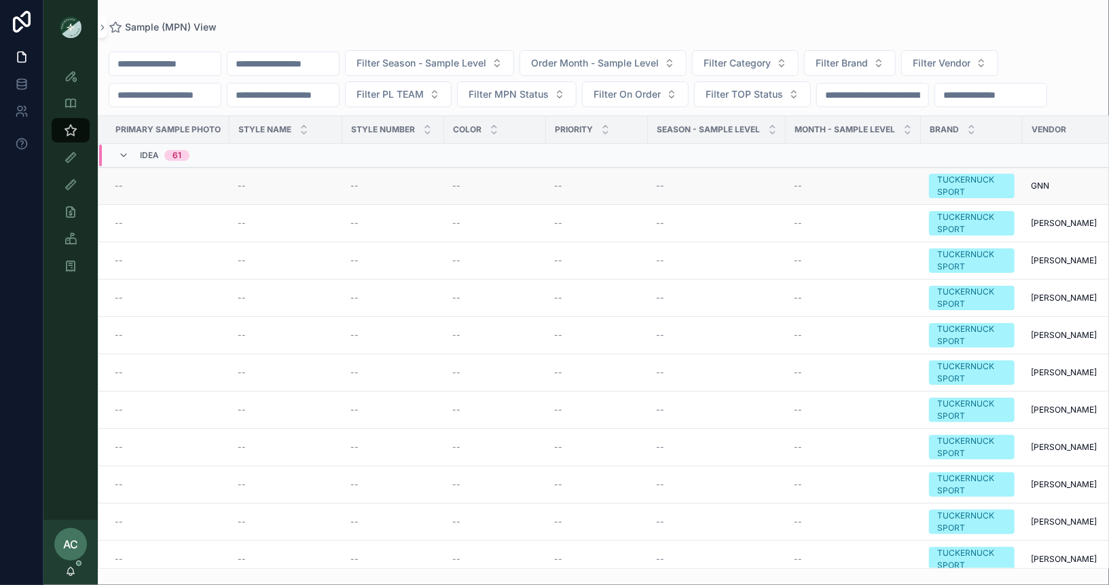
click at [264, 191] on td "--" at bounding box center [285, 186] width 113 height 37
click at [276, 190] on td "--" at bounding box center [285, 186] width 113 height 37
click at [973, 183] on div "TUCKERNUCK SPORT" at bounding box center [971, 186] width 69 height 24
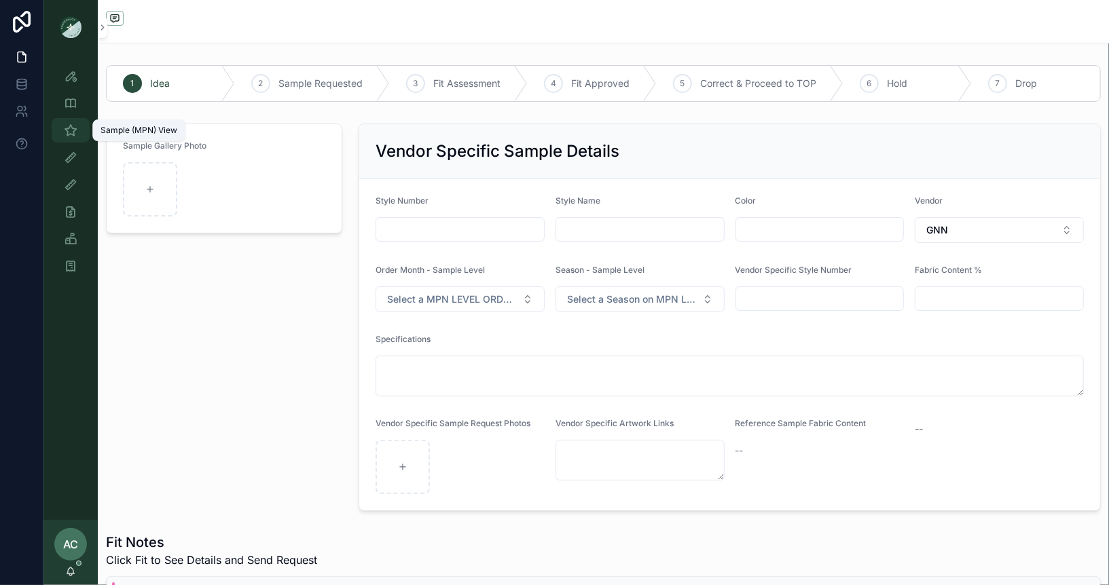
click at [71, 124] on icon "scrollable content" at bounding box center [71, 131] width 14 height 14
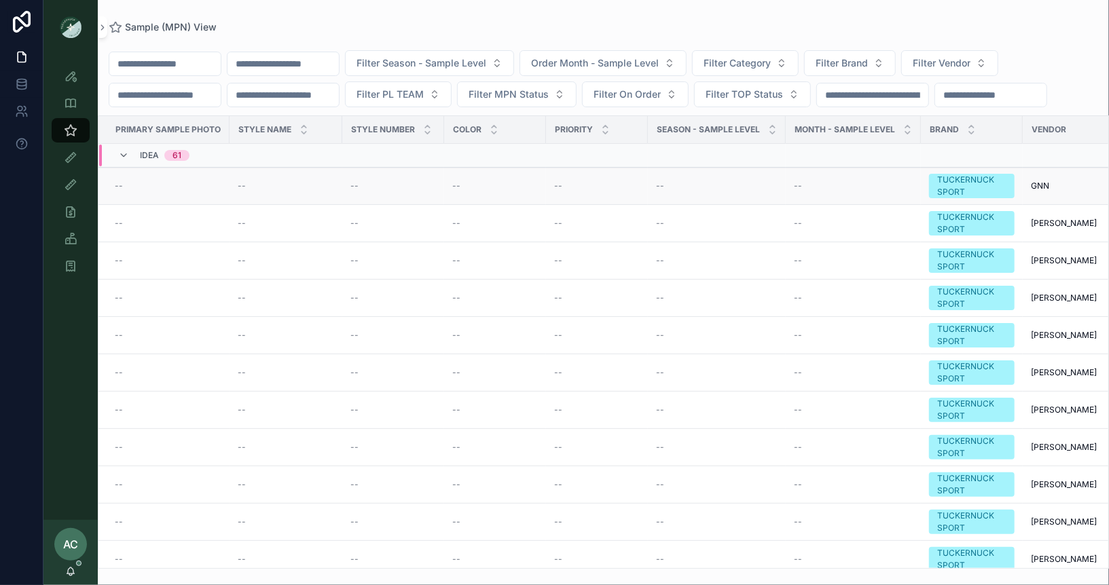
click at [212, 183] on div "--" at bounding box center [168, 186] width 107 height 11
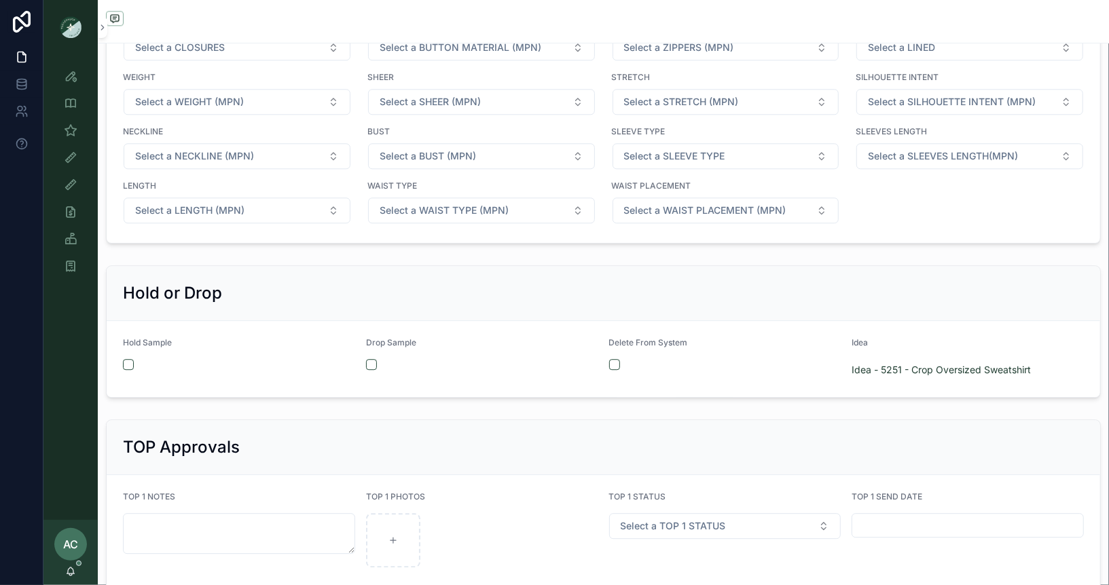
scroll to position [2246, 0]
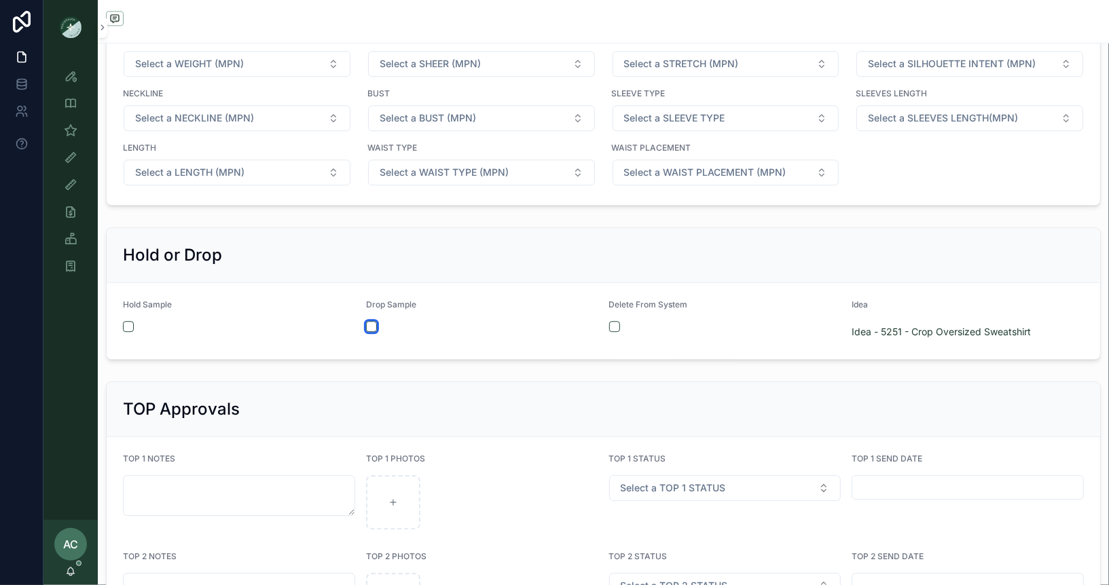
click at [368, 321] on button "scrollable content" at bounding box center [371, 326] width 11 height 11
click at [370, 321] on button "scrollable content" at bounding box center [371, 326] width 11 height 11
click at [616, 321] on button "scrollable content" at bounding box center [614, 326] width 11 height 11
click at [648, 244] on div "Hold or Drop" at bounding box center [603, 255] width 961 height 22
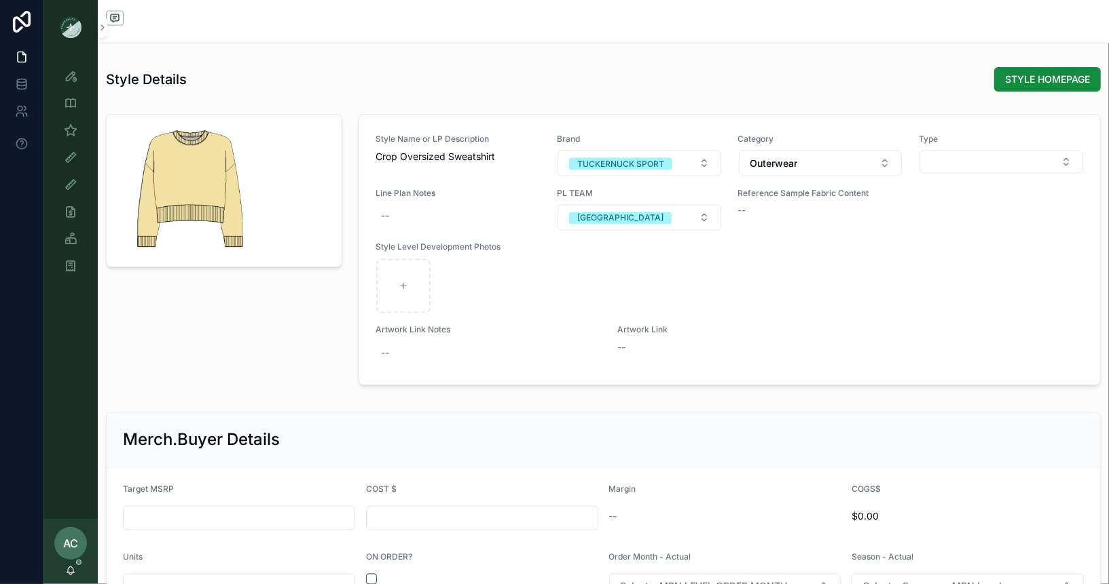
scroll to position [1455, 0]
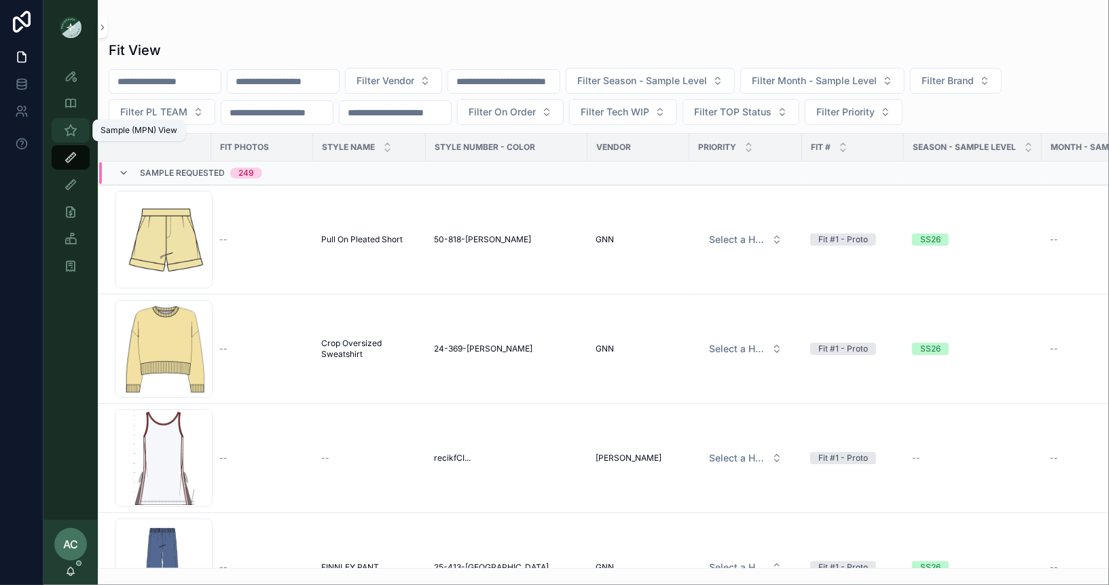
click at [71, 124] on icon "scrollable content" at bounding box center [71, 131] width 14 height 14
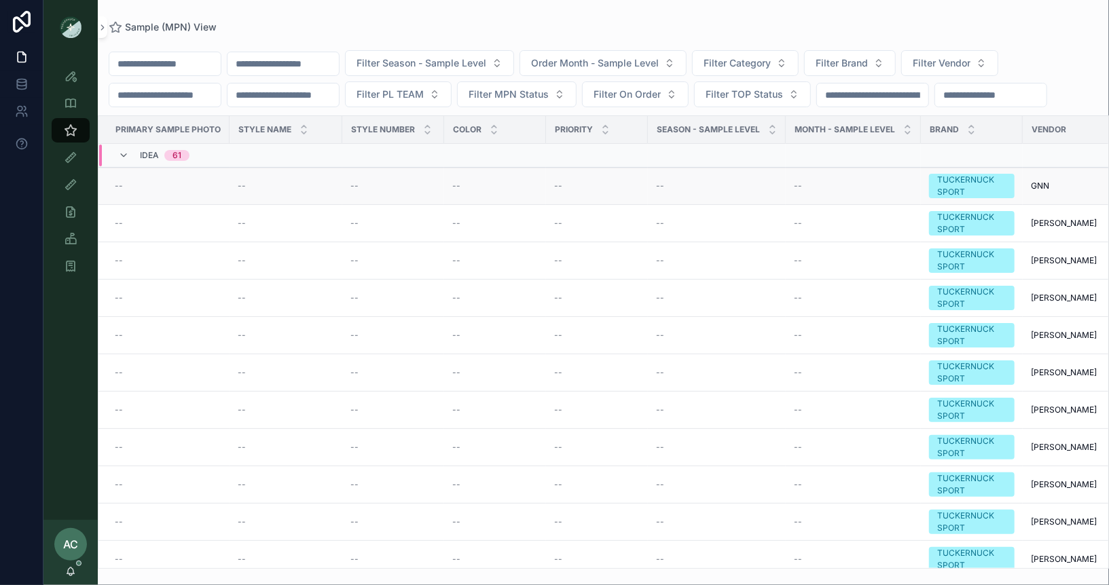
click at [210, 197] on td "--" at bounding box center [163, 186] width 131 height 37
click at [206, 183] on div "--" at bounding box center [168, 186] width 107 height 11
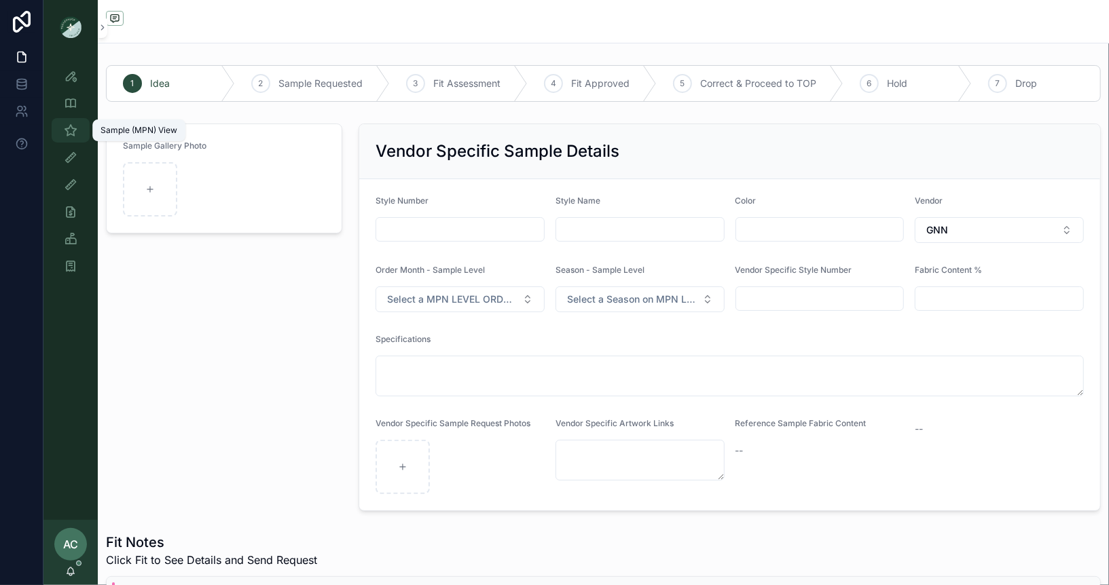
click at [69, 132] on icon "scrollable content" at bounding box center [71, 131] width 14 height 14
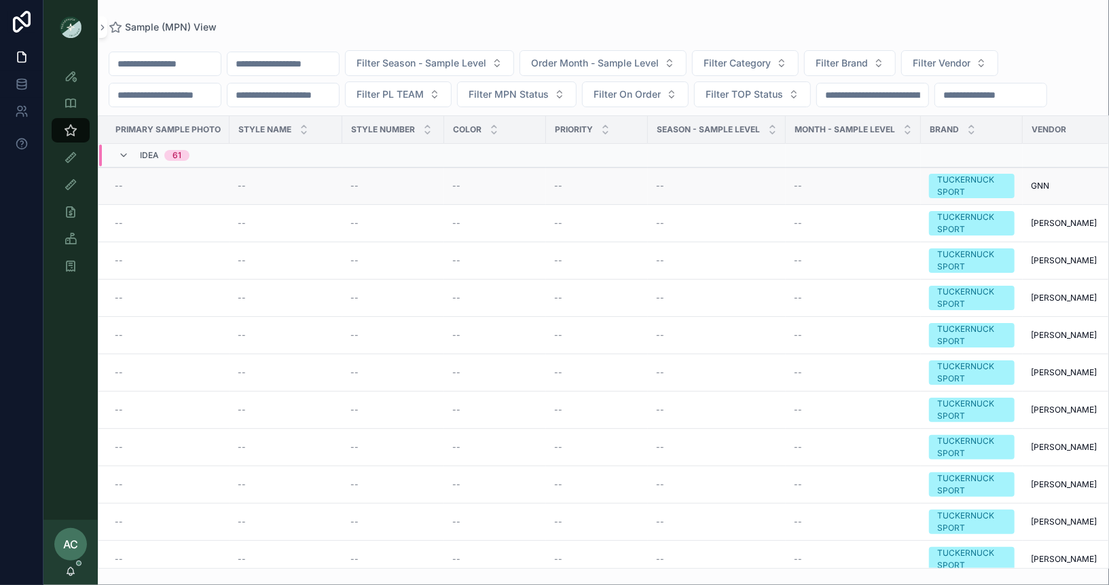
click at [183, 187] on div "--" at bounding box center [168, 186] width 107 height 11
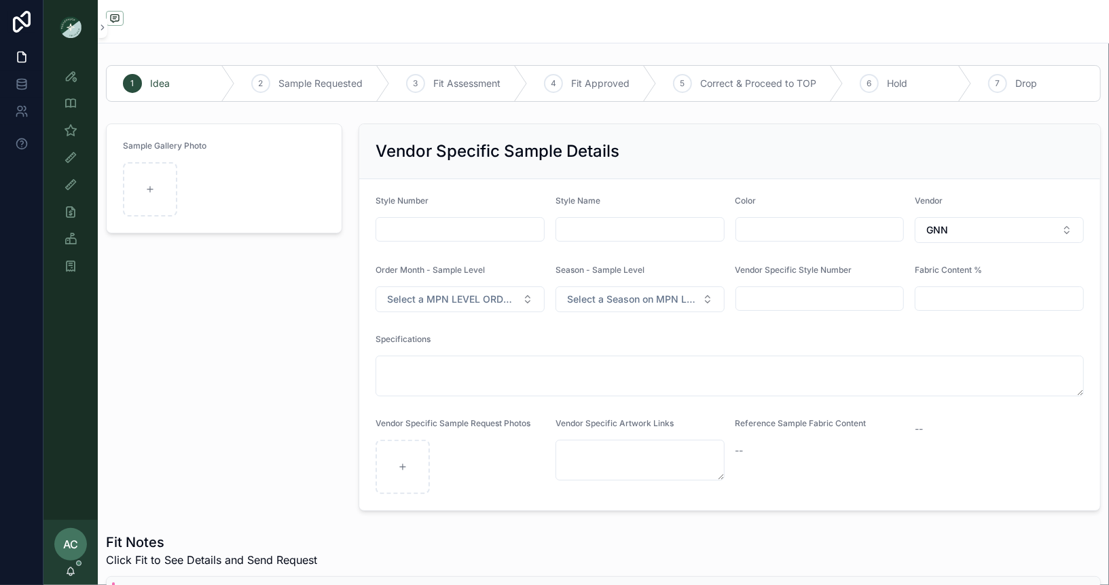
click at [622, 225] on input "scrollable content" at bounding box center [640, 229] width 168 height 19
type input "******"
click at [298, 355] on div "Sample Gallery Photo" at bounding box center [224, 317] width 253 height 398
click at [295, 85] on span "Sample Requested" at bounding box center [320, 84] width 84 height 14
click at [261, 81] on icon "scrollable content" at bounding box center [260, 83] width 11 height 11
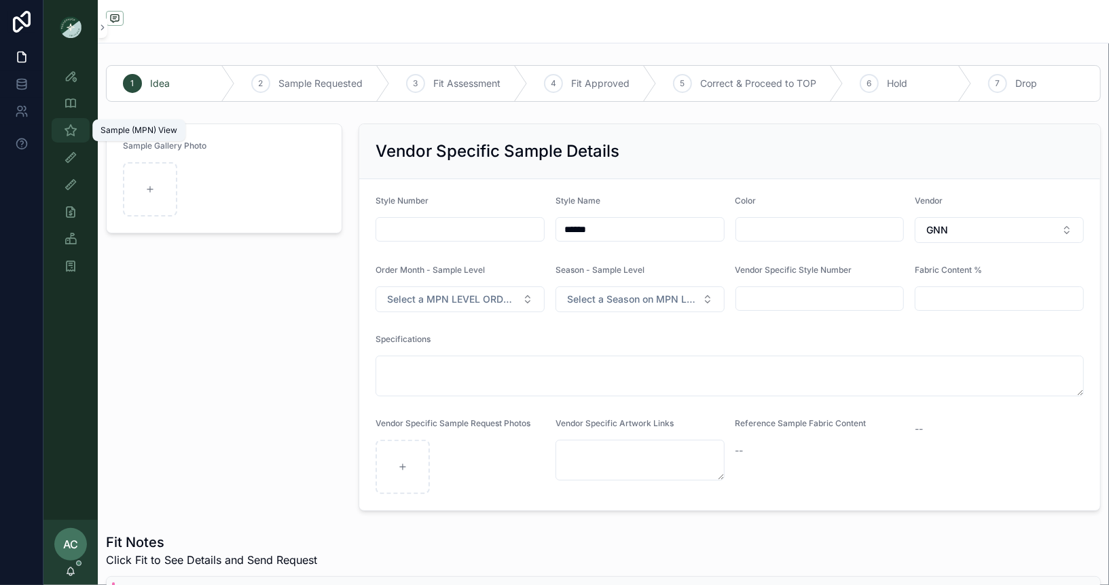
click at [77, 126] on div "Sample (MPN) View" at bounding box center [71, 130] width 22 height 22
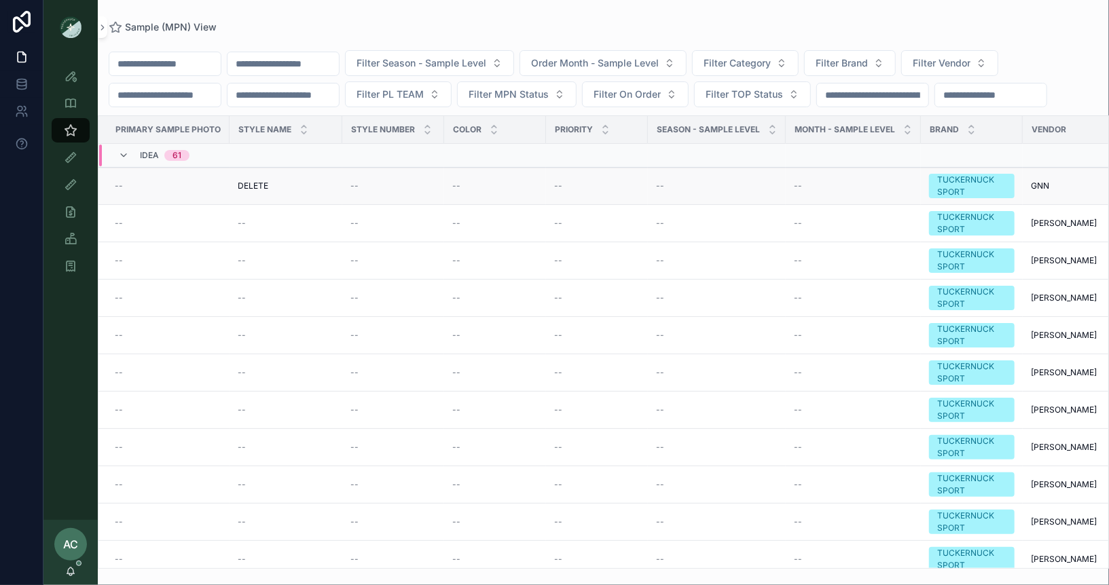
click at [282, 190] on td "DELETE DELETE" at bounding box center [285, 186] width 113 height 37
click at [272, 182] on div "DELETE DELETE" at bounding box center [286, 186] width 96 height 11
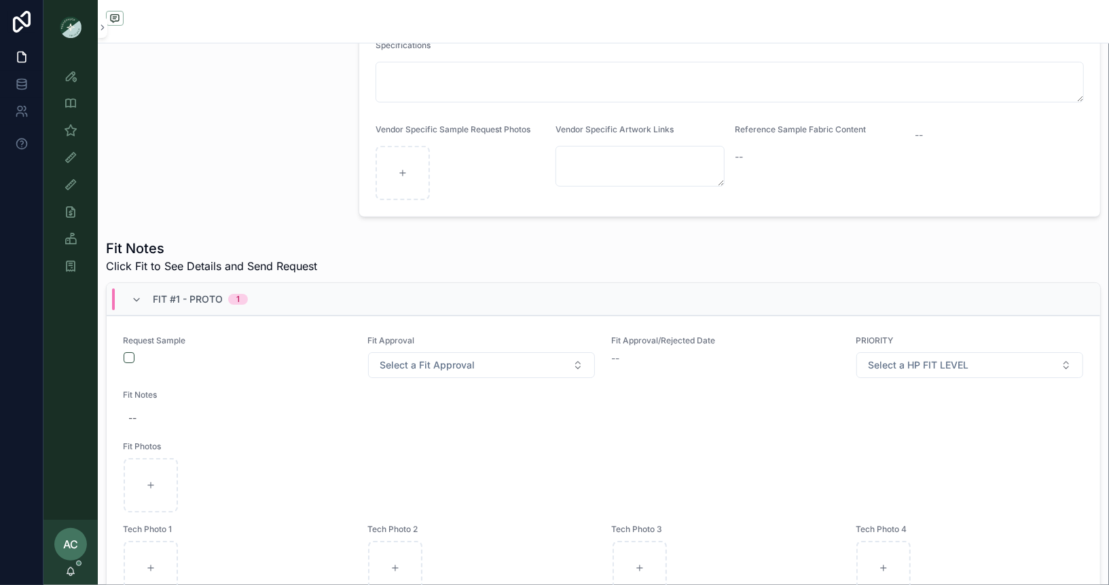
scroll to position [78, 0]
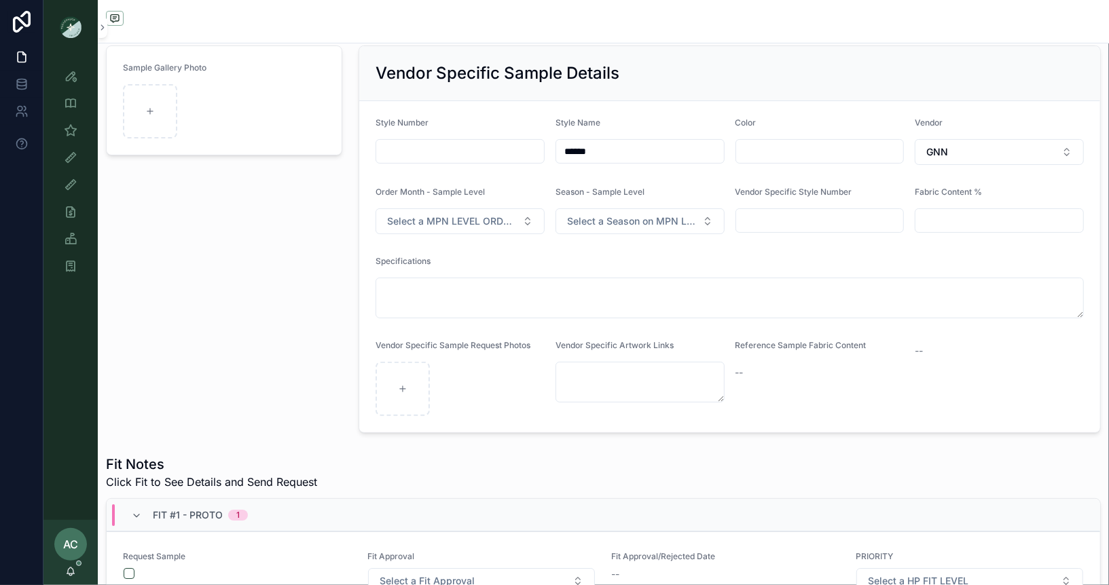
drag, startPoint x: 622, startPoint y: 143, endPoint x: 481, endPoint y: 164, distance: 142.2
click at [481, 164] on form "Style Number Style Name ****** Color Vendor GNN Order Month - Sample Level Sele…" at bounding box center [729, 266] width 741 height 331
drag, startPoint x: 610, startPoint y: 151, endPoint x: 517, endPoint y: 151, distance: 92.3
click at [517, 151] on form "Style Number Style Name ****** Color Vendor GNN Order Month - Sample Level Sele…" at bounding box center [729, 266] width 741 height 331
click at [296, 245] on div "Sample Gallery Photo" at bounding box center [224, 239] width 253 height 398
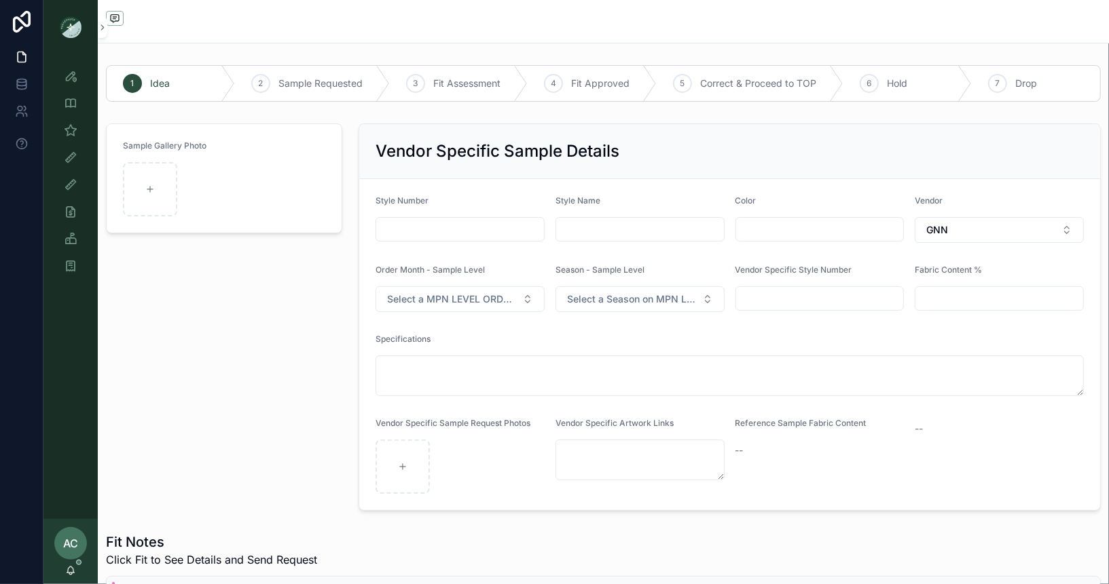
scroll to position [27, 0]
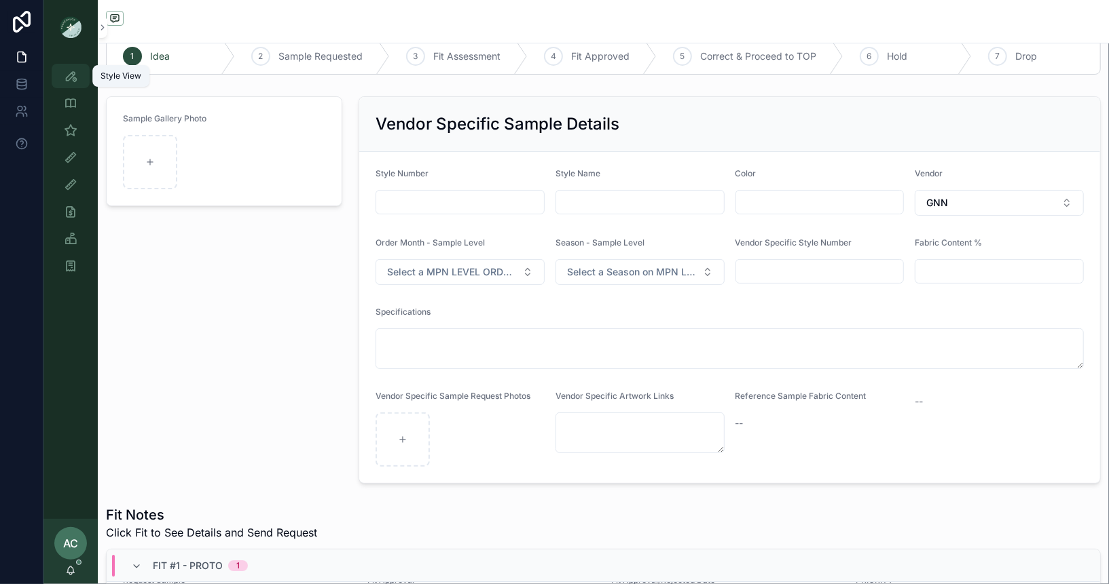
click at [70, 80] on icon "scrollable content" at bounding box center [71, 76] width 14 height 14
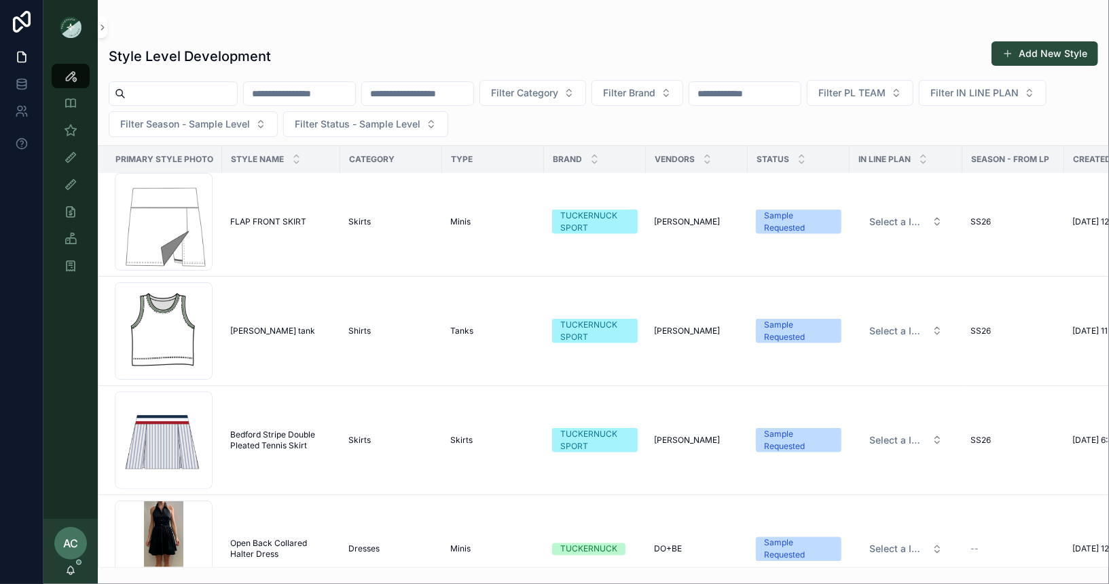
scroll to position [7989, 0]
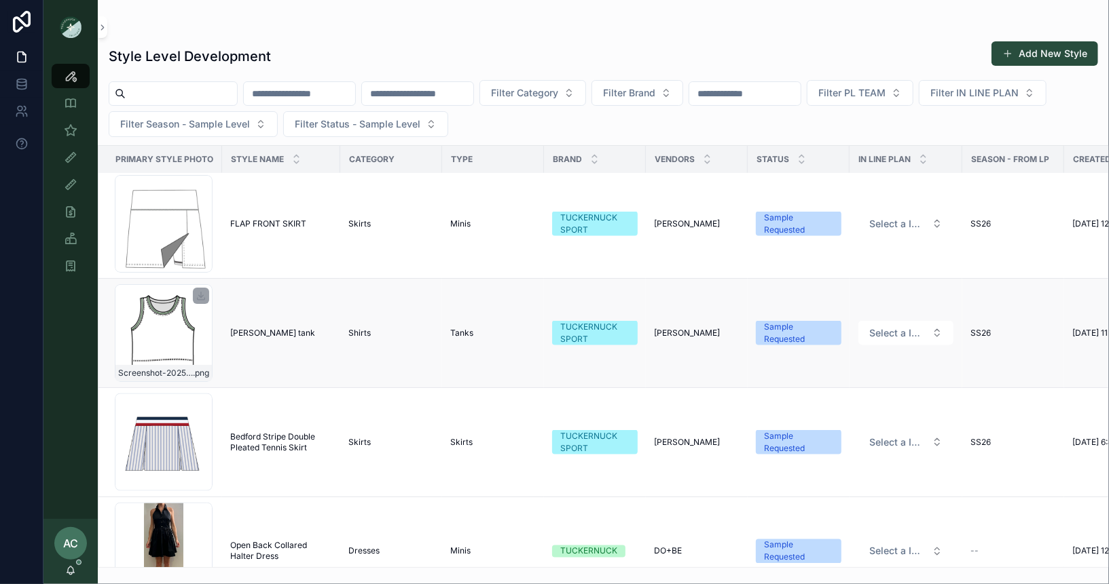
click at [176, 331] on div "Screenshot-2025-09-03-at-8.27.38-PM .png" at bounding box center [164, 333] width 98 height 98
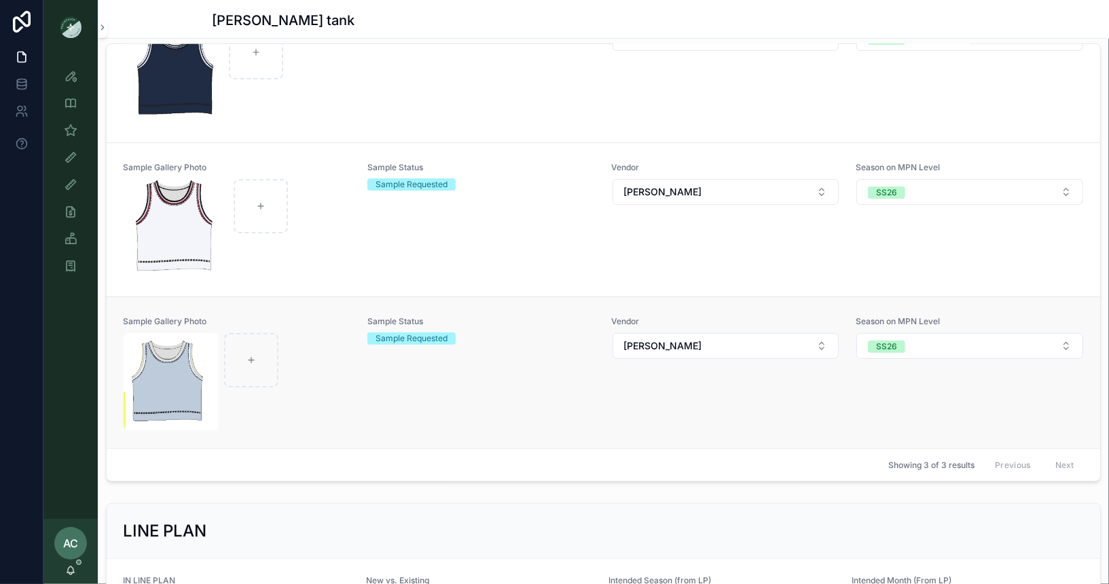
scroll to position [494, 0]
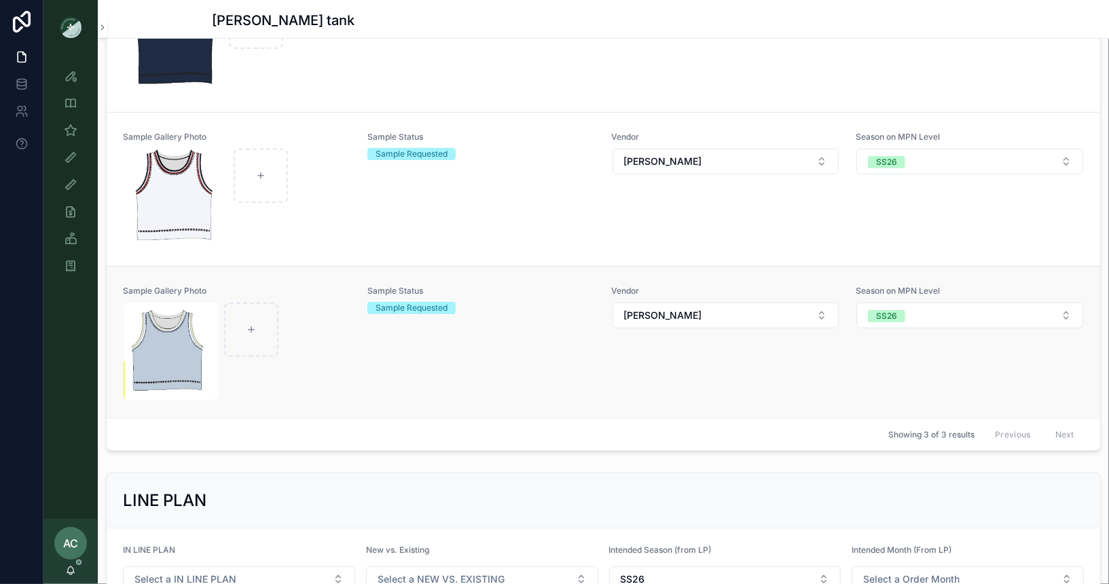
click at [351, 352] on div "Sample Gallery Photo Sample Status Sample Requested Vendor Vanwell Season on MP…" at bounding box center [603, 343] width 961 height 115
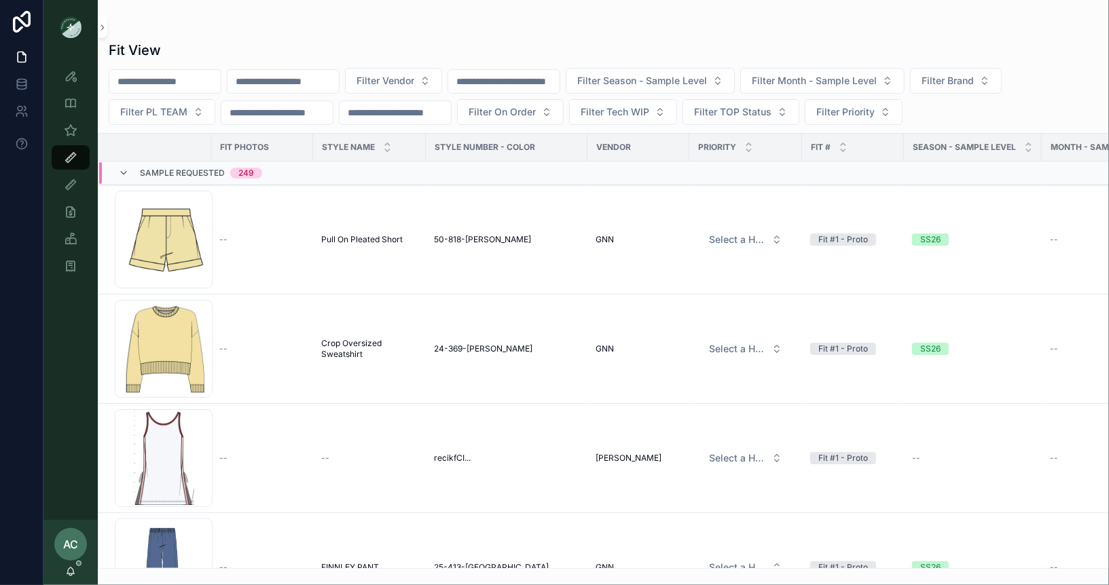
click at [314, 83] on input "scrollable content" at bounding box center [282, 81] width 111 height 19
type input "***"
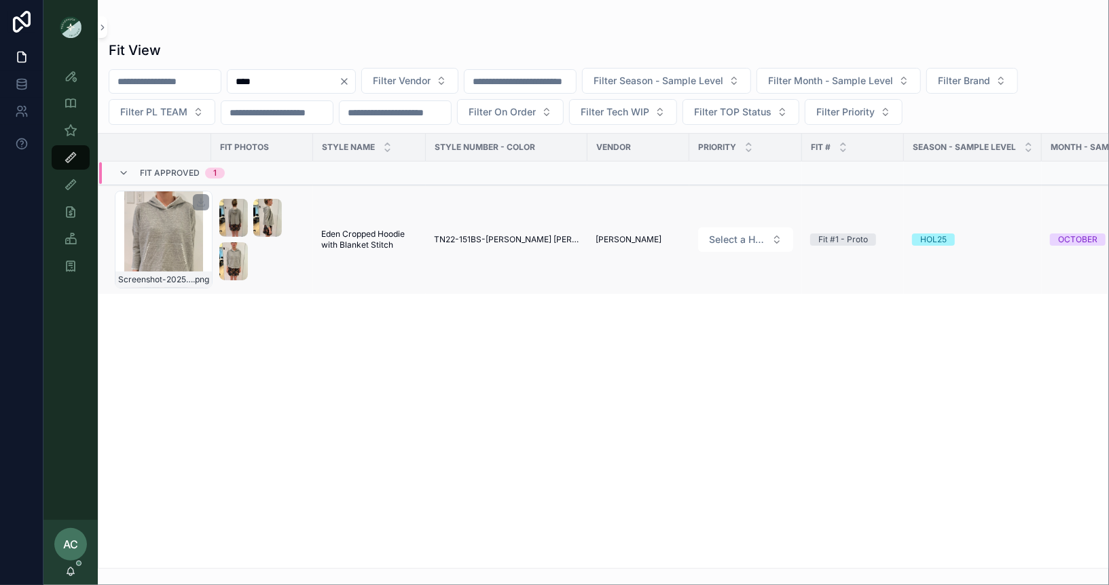
click at [162, 223] on div "Screenshot-2025-08-07-163527 .png" at bounding box center [164, 240] width 98 height 98
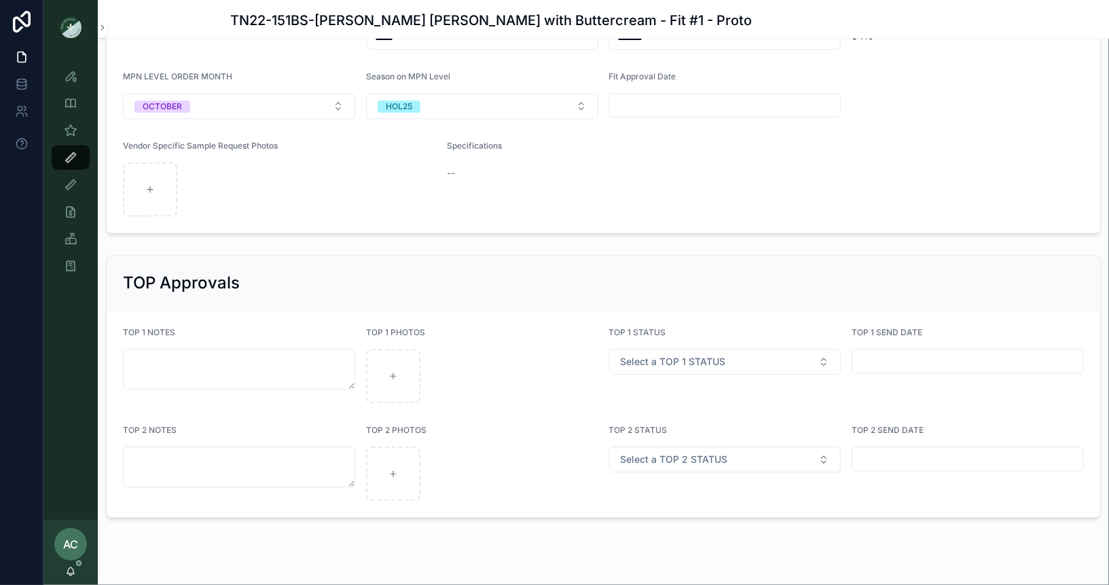
scroll to position [2076, 0]
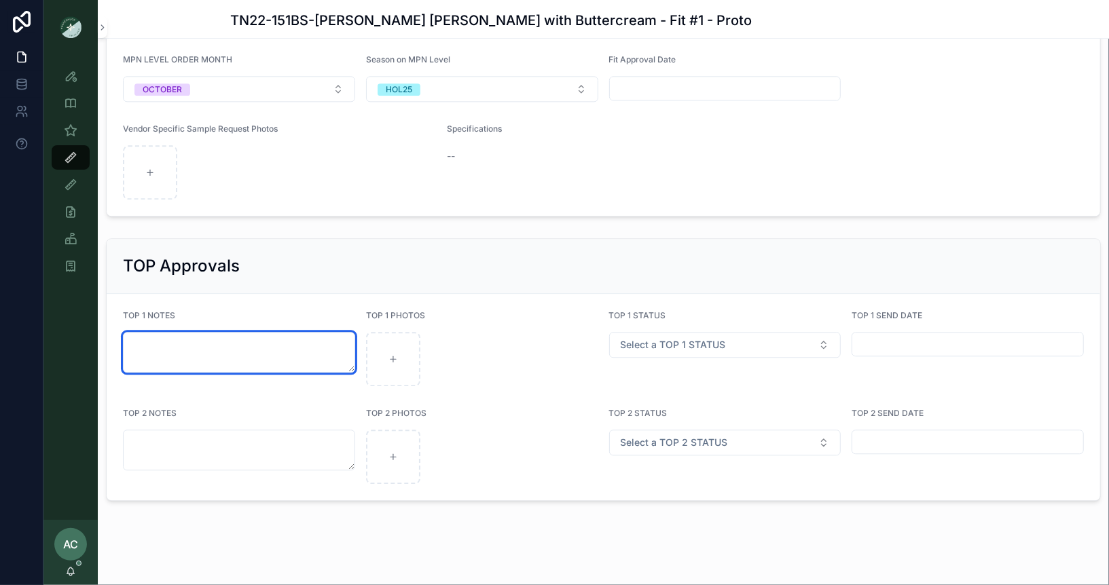
click at [297, 338] on textarea "scrollable content" at bounding box center [239, 352] width 232 height 41
type textarea "*"
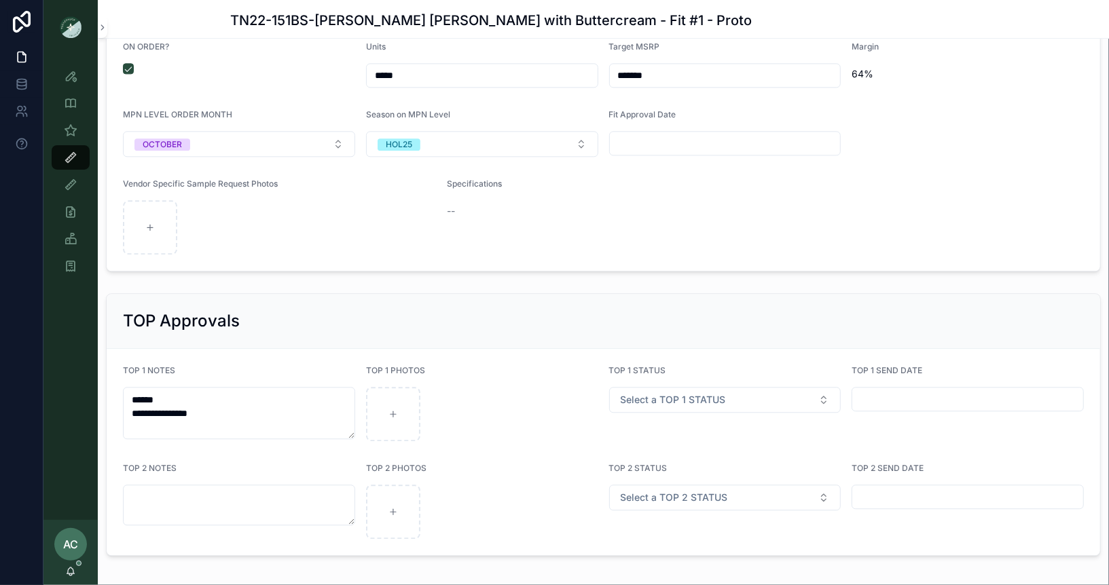
click at [263, 349] on form "**********" at bounding box center [603, 452] width 993 height 206
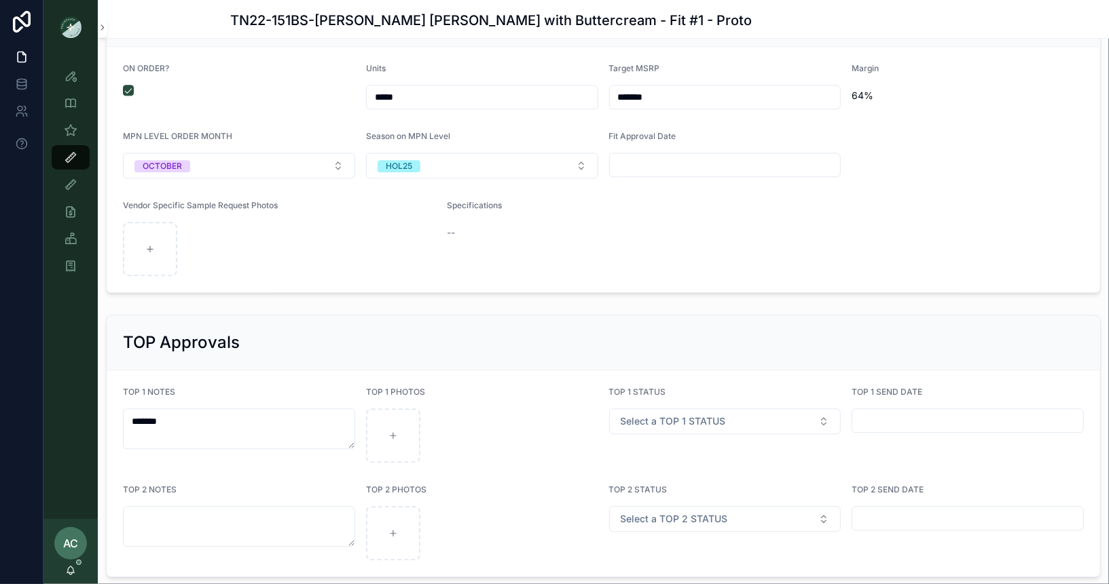
scroll to position [2076, 0]
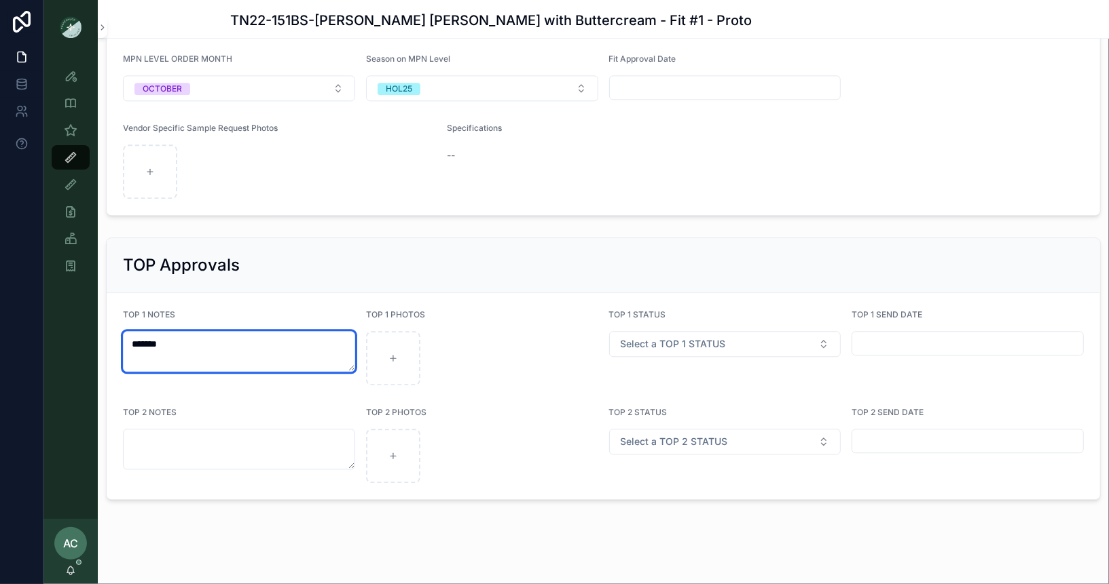
click at [244, 346] on textarea "******" at bounding box center [239, 351] width 232 height 41
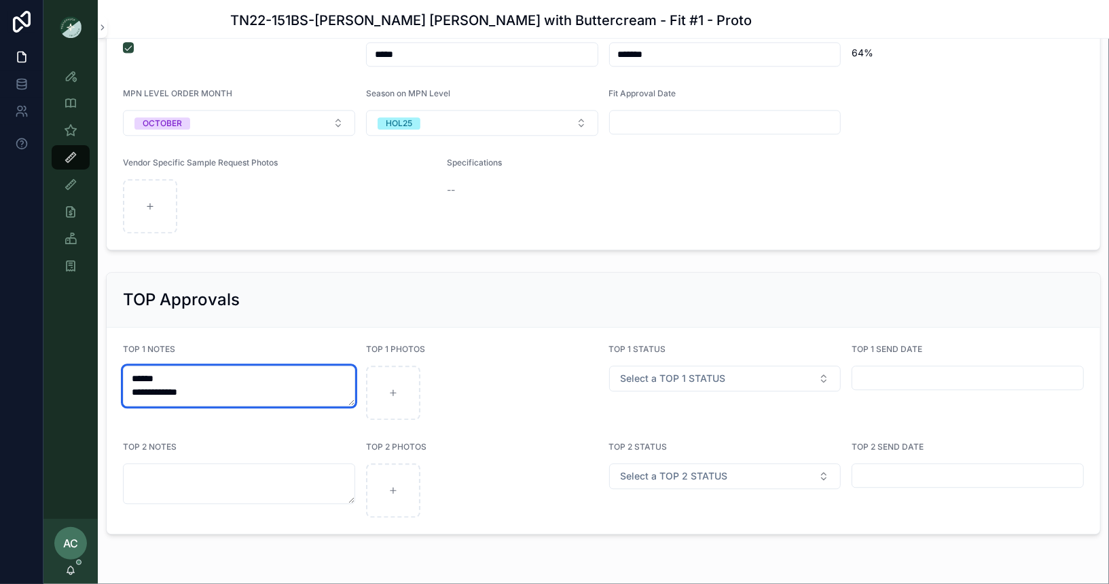
scroll to position [2043, 0]
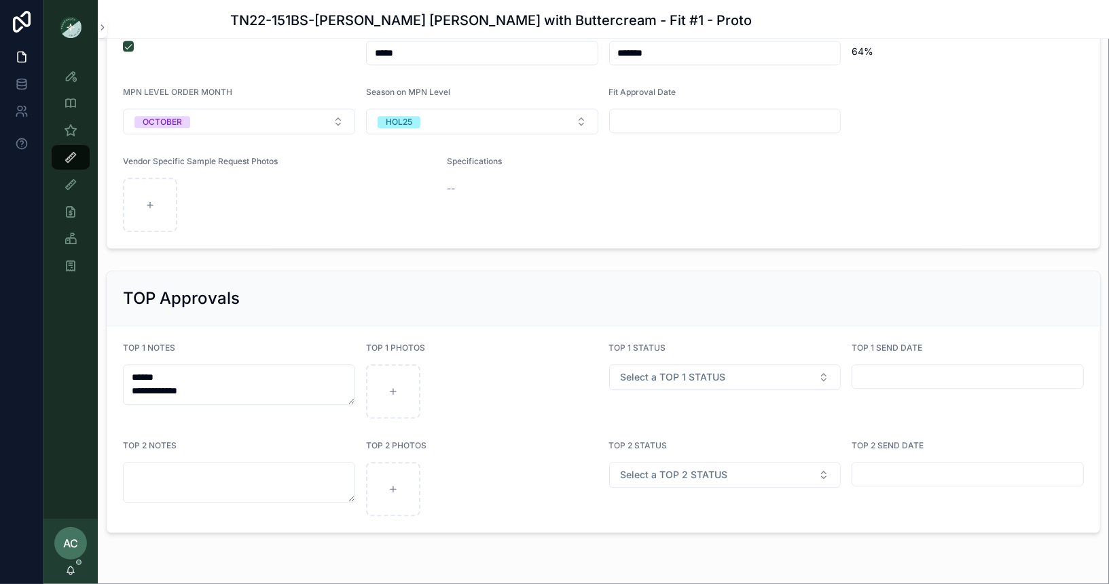
click at [291, 293] on div "TOP Approvals" at bounding box center [603, 299] width 961 height 22
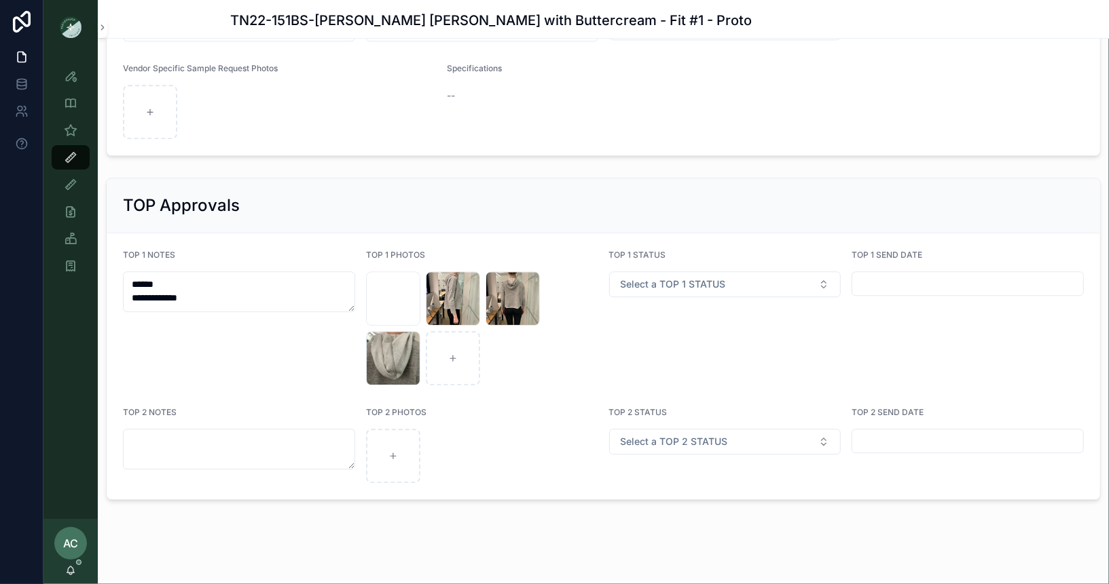
scroll to position [2134, 0]
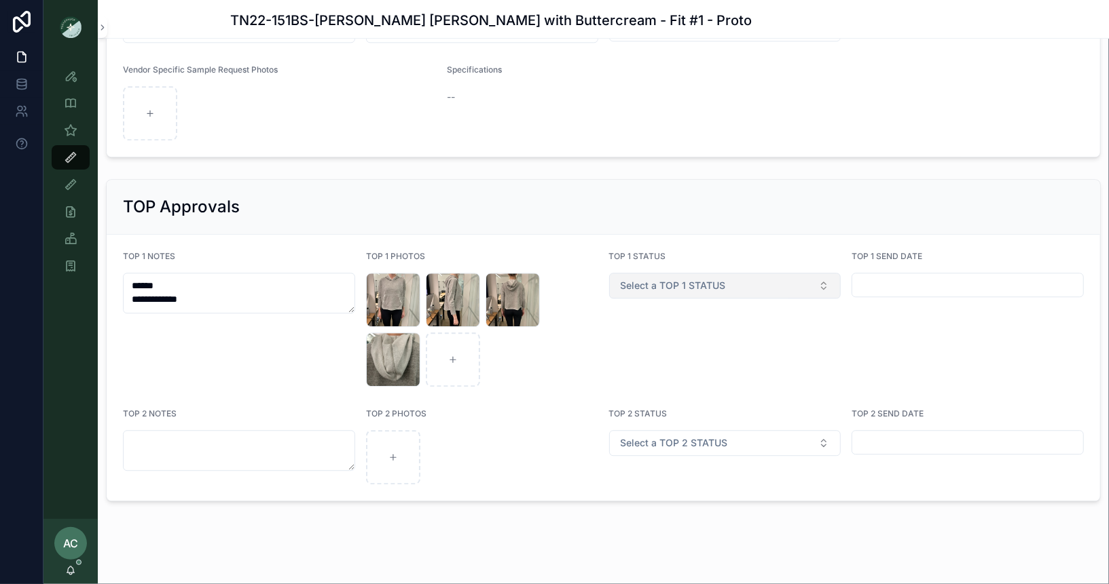
click at [775, 280] on button "Select a TOP 1 STATUS" at bounding box center [725, 286] width 232 height 26
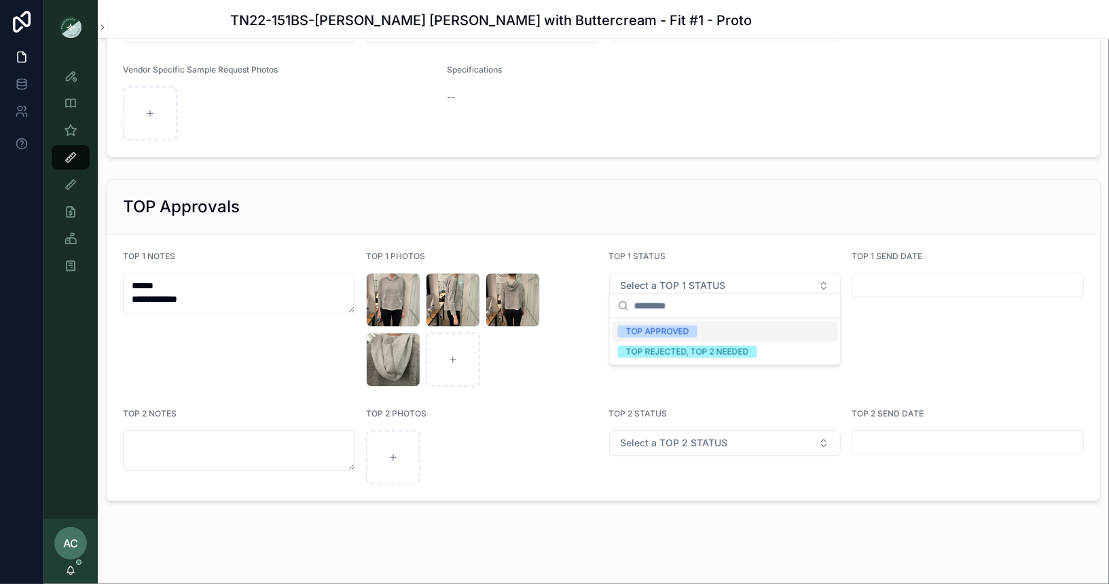
click at [673, 333] on div "TOP APPROVED" at bounding box center [657, 332] width 63 height 12
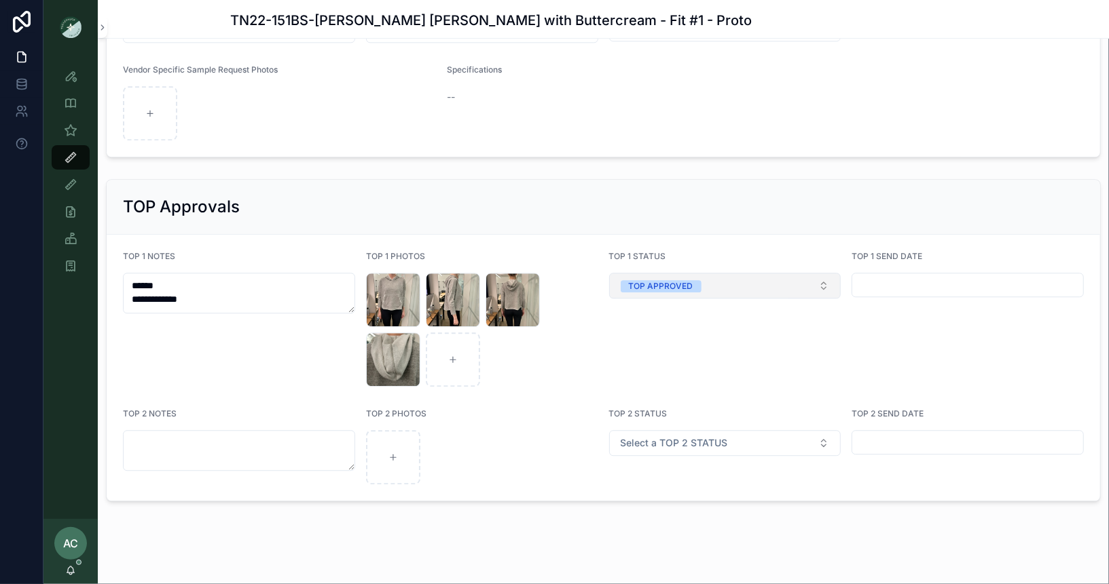
click at [729, 281] on button "TOP APPROVED" at bounding box center [725, 286] width 232 height 26
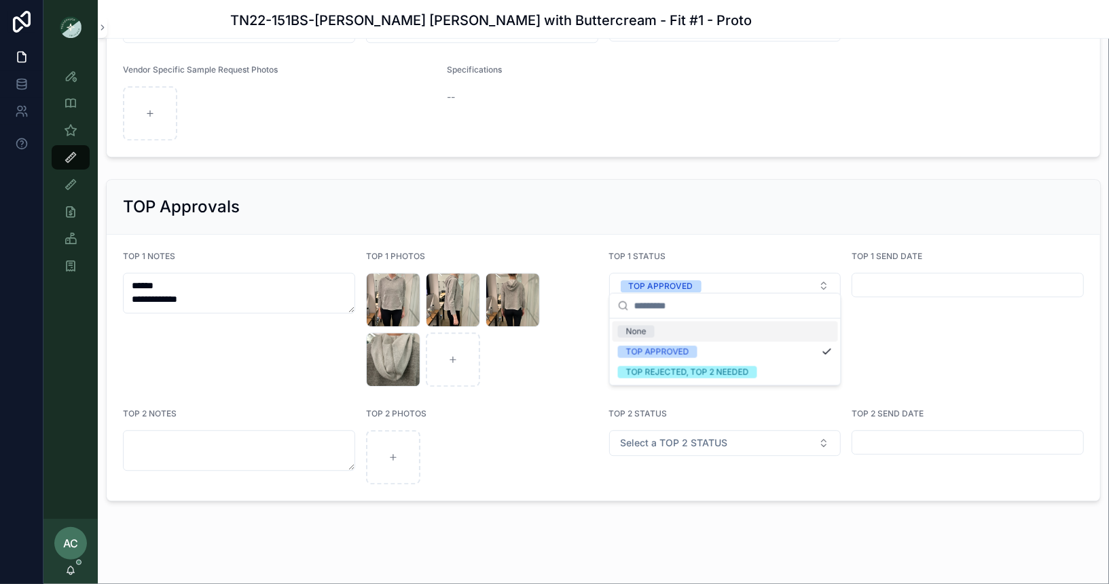
click at [651, 331] on span "None" at bounding box center [636, 332] width 37 height 12
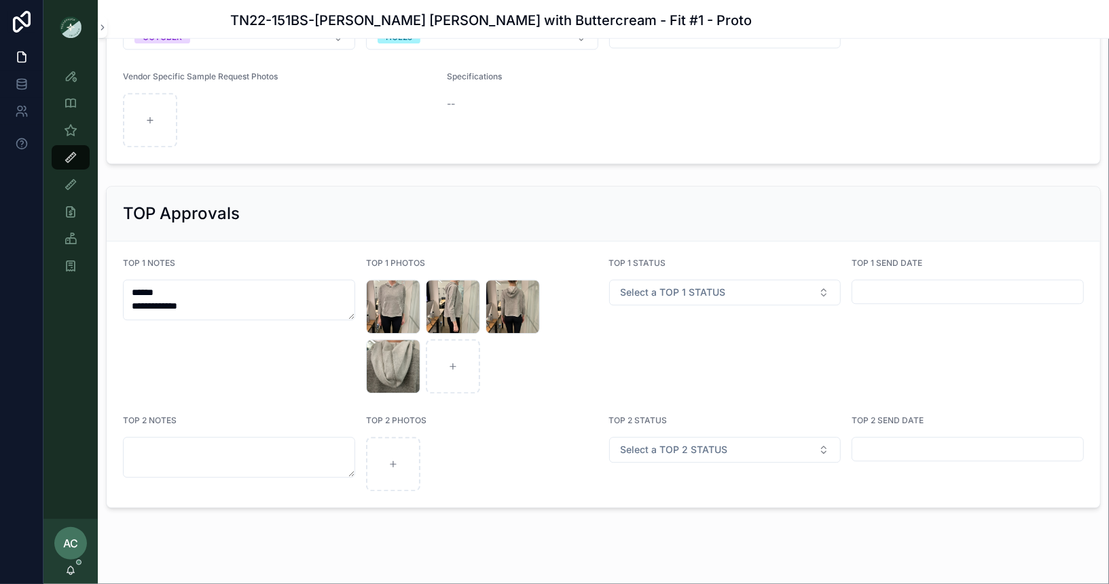
scroll to position [2125, 0]
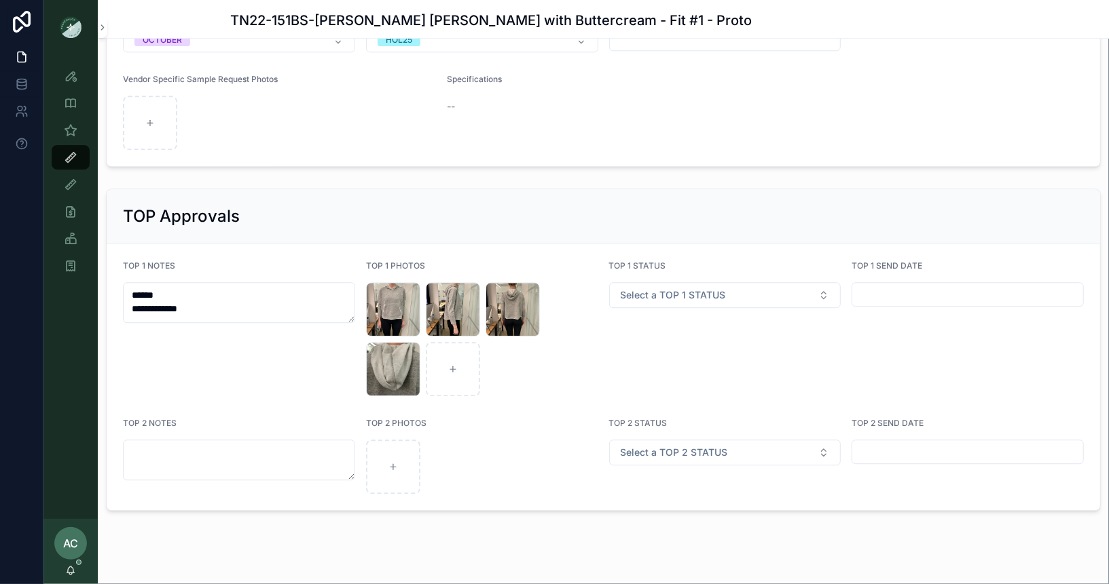
click at [440, 189] on div "TOP Approvals" at bounding box center [603, 216] width 993 height 55
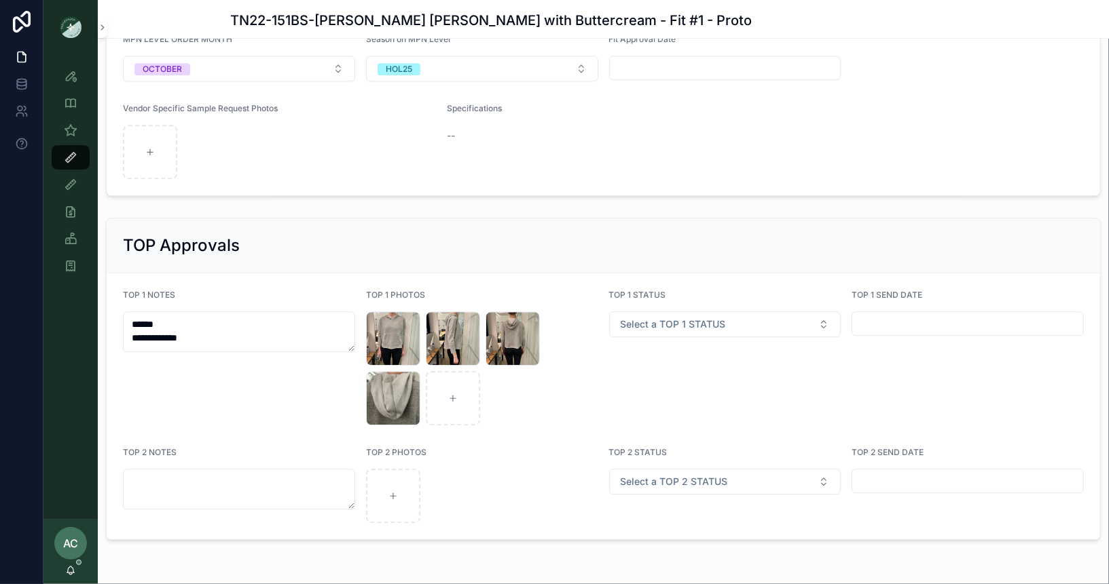
scroll to position [2093, 0]
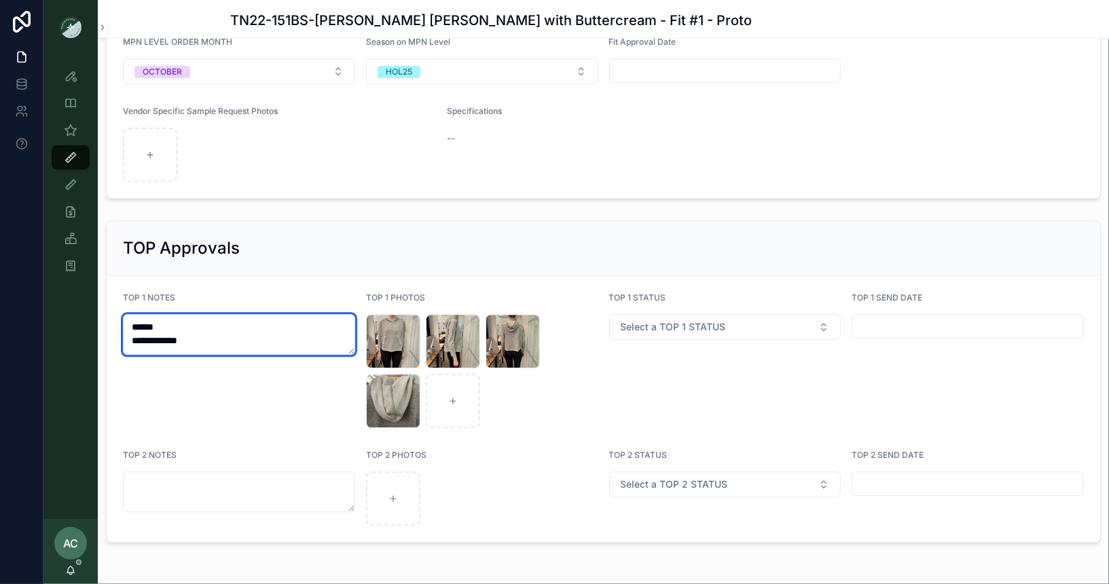
click at [253, 339] on textarea "**********" at bounding box center [239, 334] width 232 height 41
type textarea "**********"
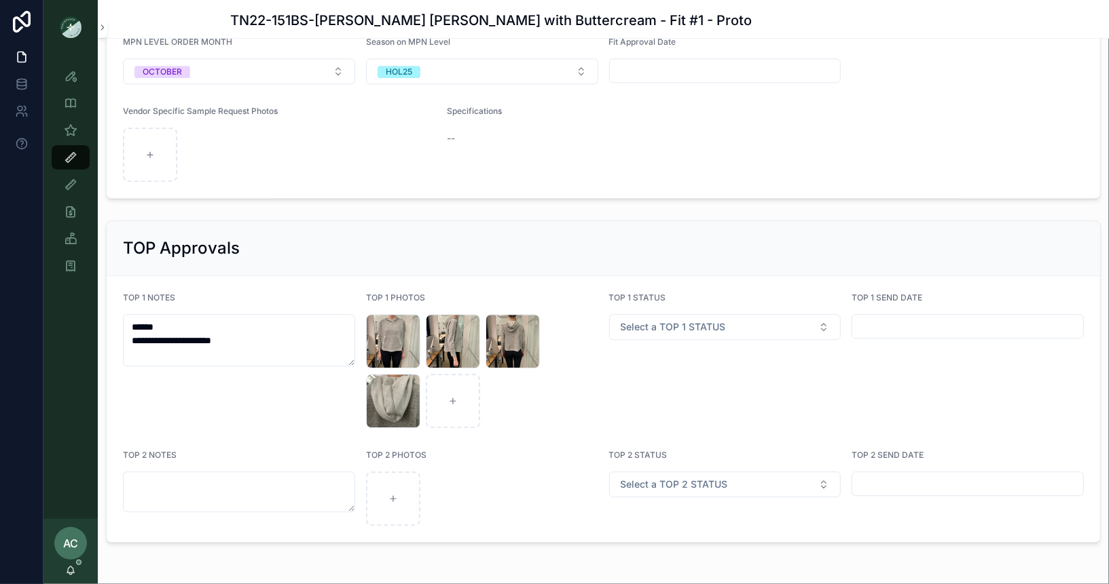
click at [281, 276] on form "**********" at bounding box center [603, 409] width 993 height 266
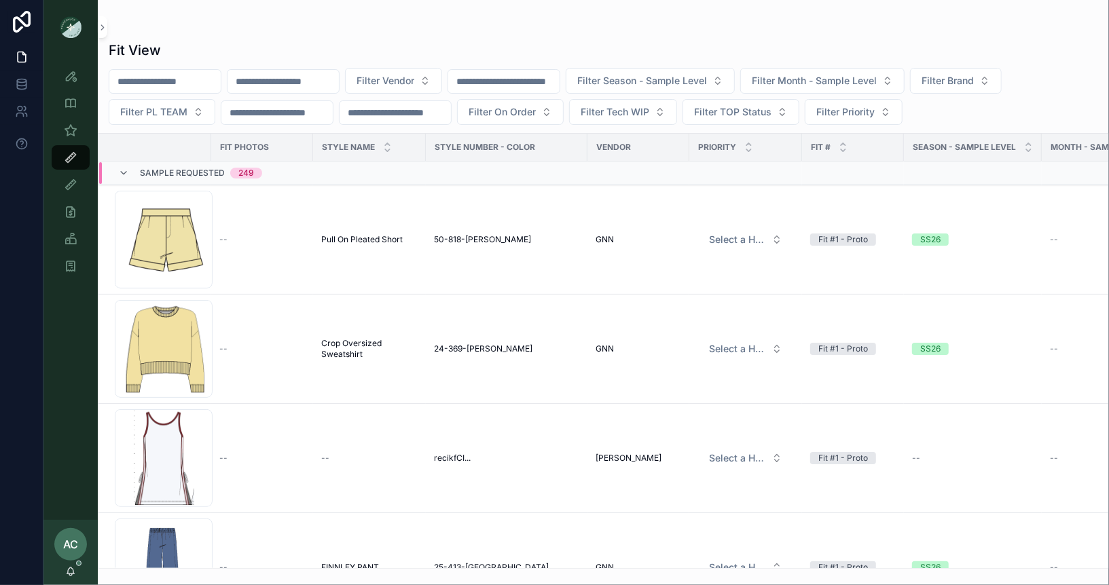
click at [312, 87] on input "scrollable content" at bounding box center [282, 81] width 111 height 19
type input "***"
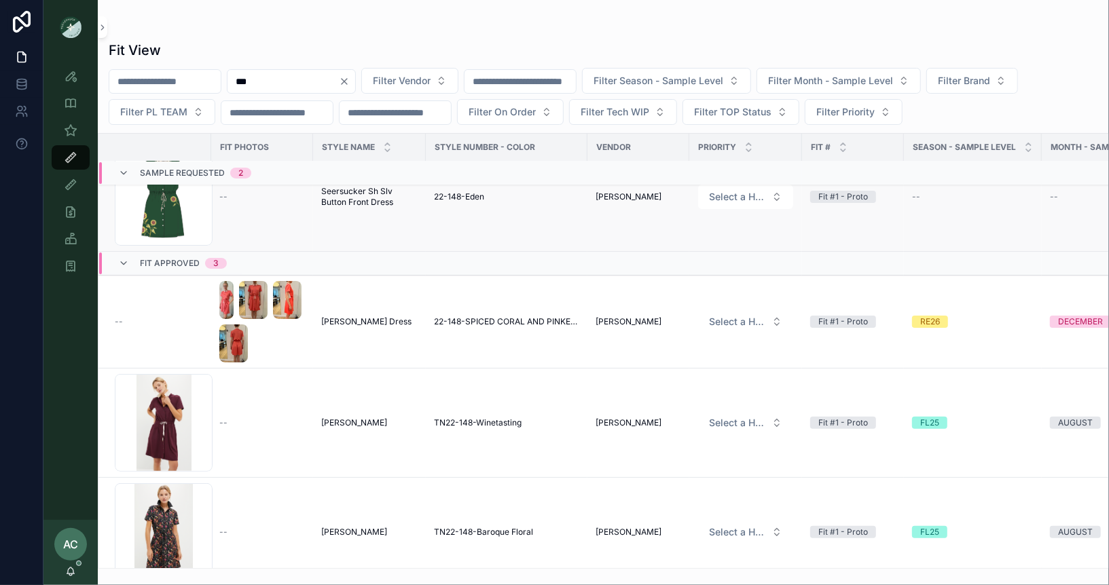
scroll to position [166, 0]
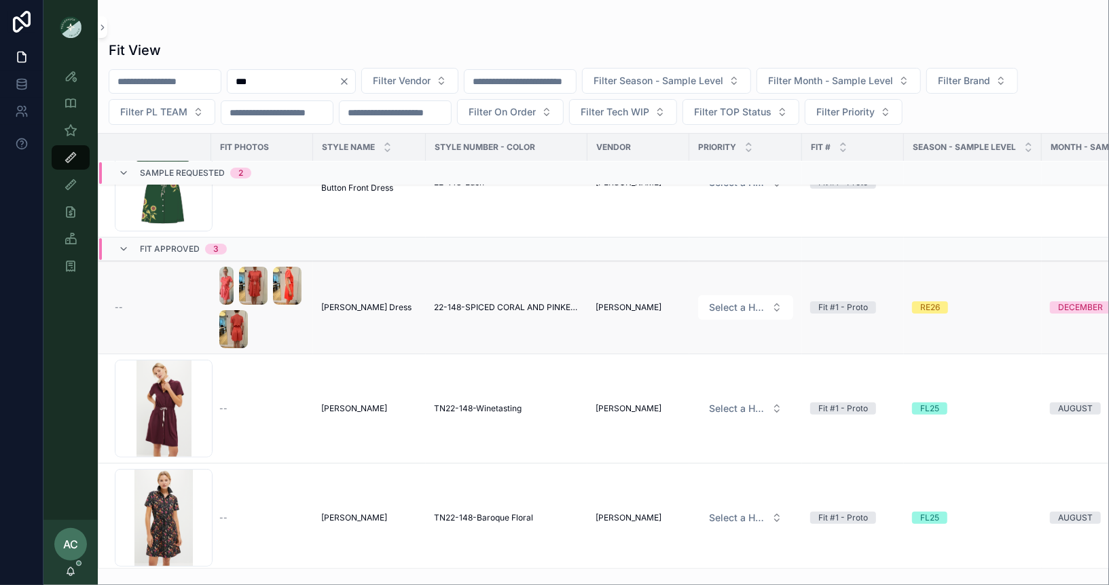
click at [188, 282] on td "--" at bounding box center [154, 307] width 113 height 93
click at [352, 318] on td "[PERSON_NAME] Dress [PERSON_NAME] Dress" at bounding box center [369, 307] width 113 height 93
click at [346, 305] on span "[PERSON_NAME] Dress" at bounding box center [366, 307] width 90 height 11
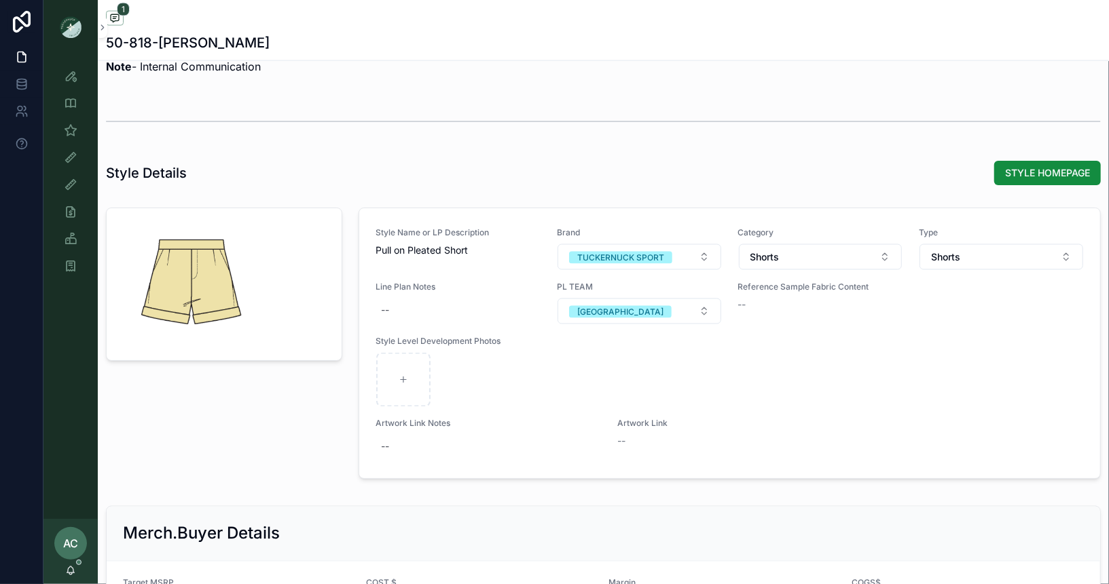
scroll to position [1351, 0]
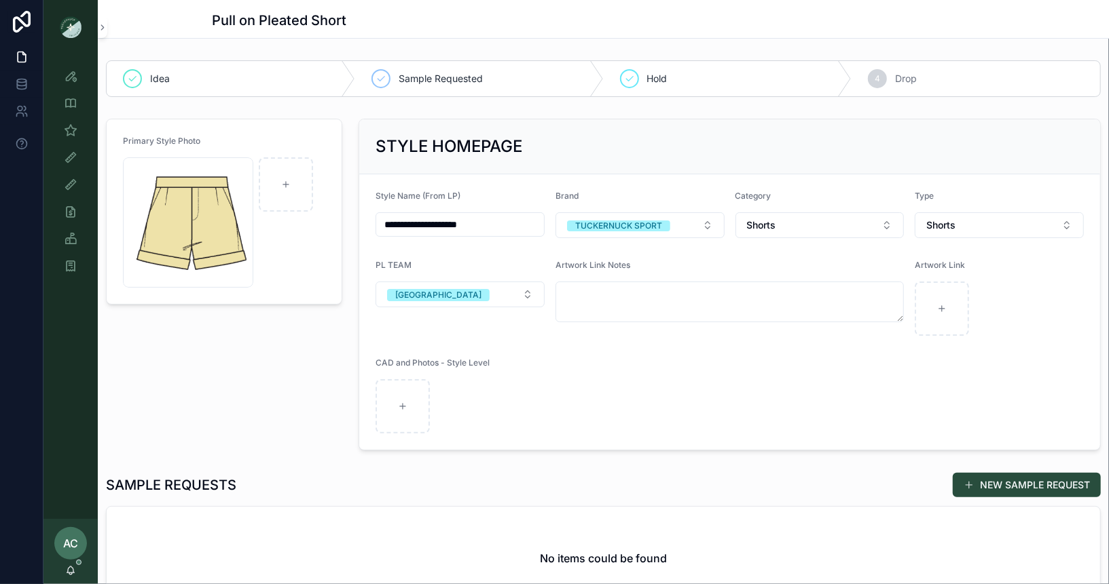
click at [240, 246] on div "Screenshot-2025-09-08-at-9.26.57-AM .png" at bounding box center [188, 222] width 130 height 130
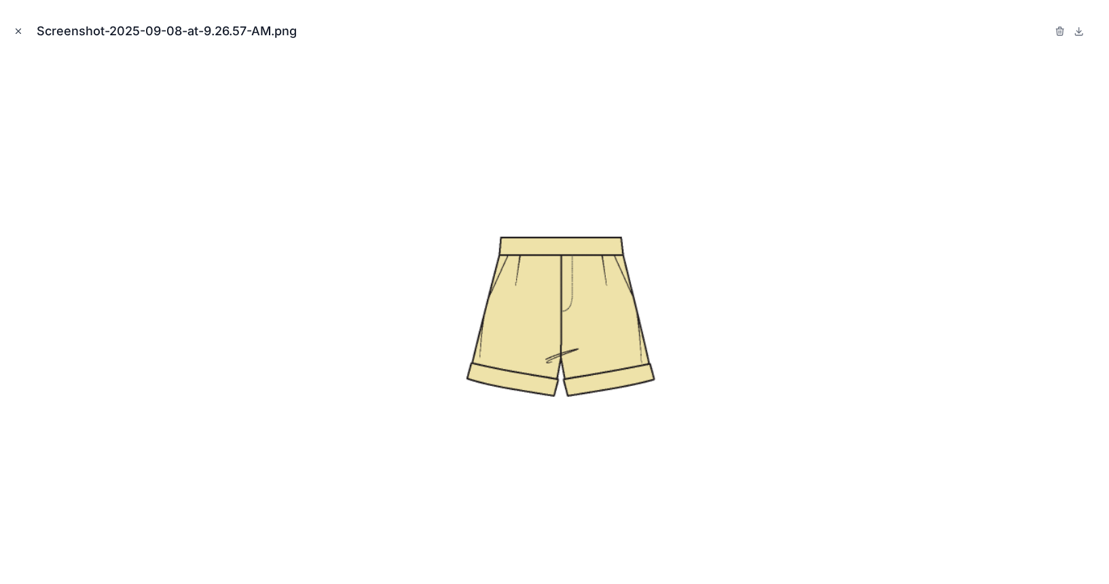
click at [16, 30] on icon "Close modal" at bounding box center [19, 31] width 10 height 10
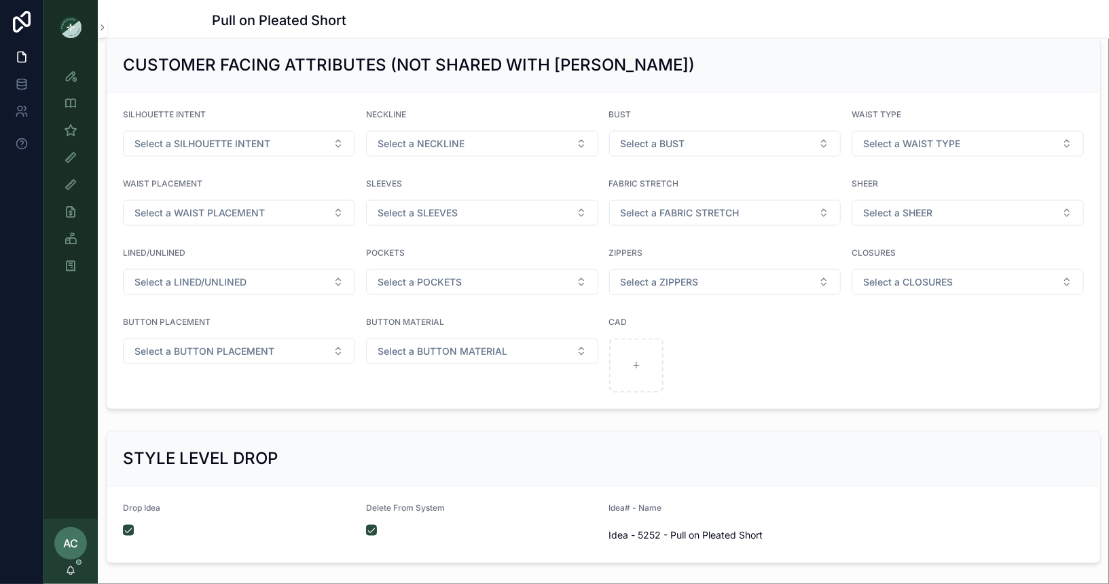
scroll to position [1299, 0]
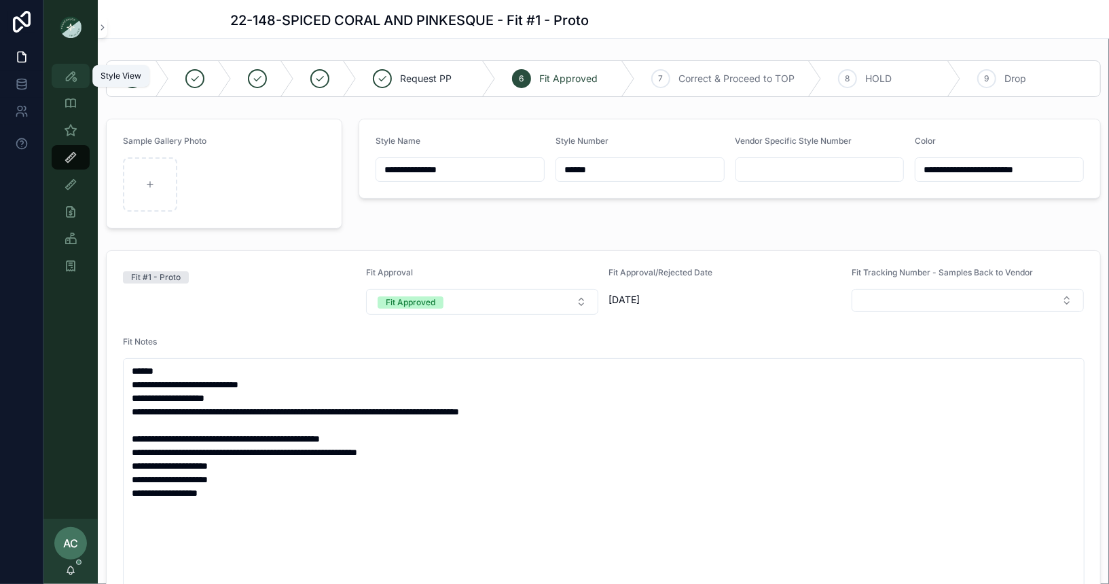
click at [71, 70] on icon "scrollable content" at bounding box center [71, 76] width 14 height 14
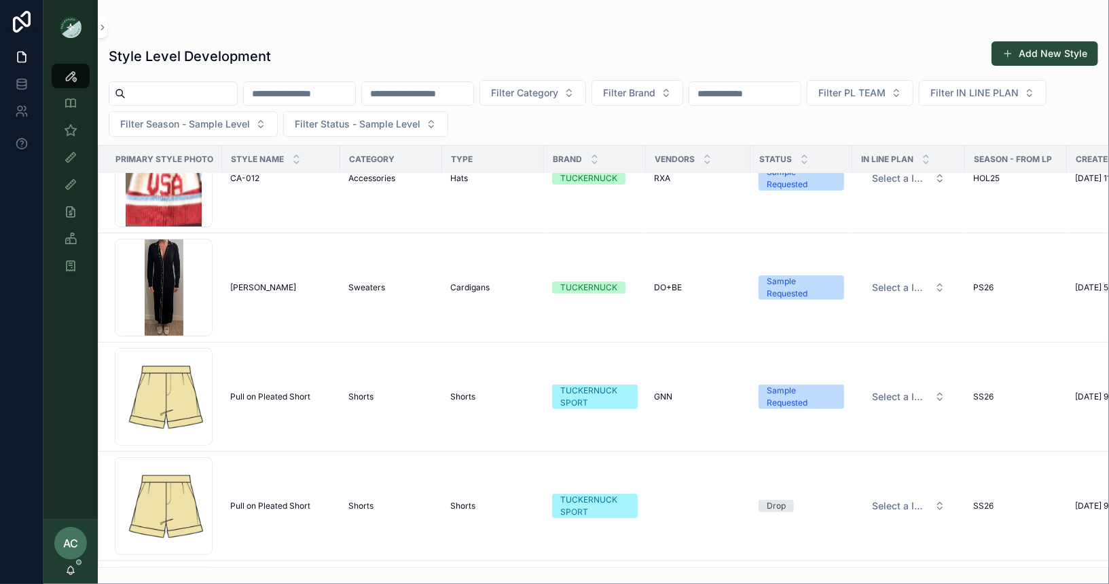
scroll to position [440, 0]
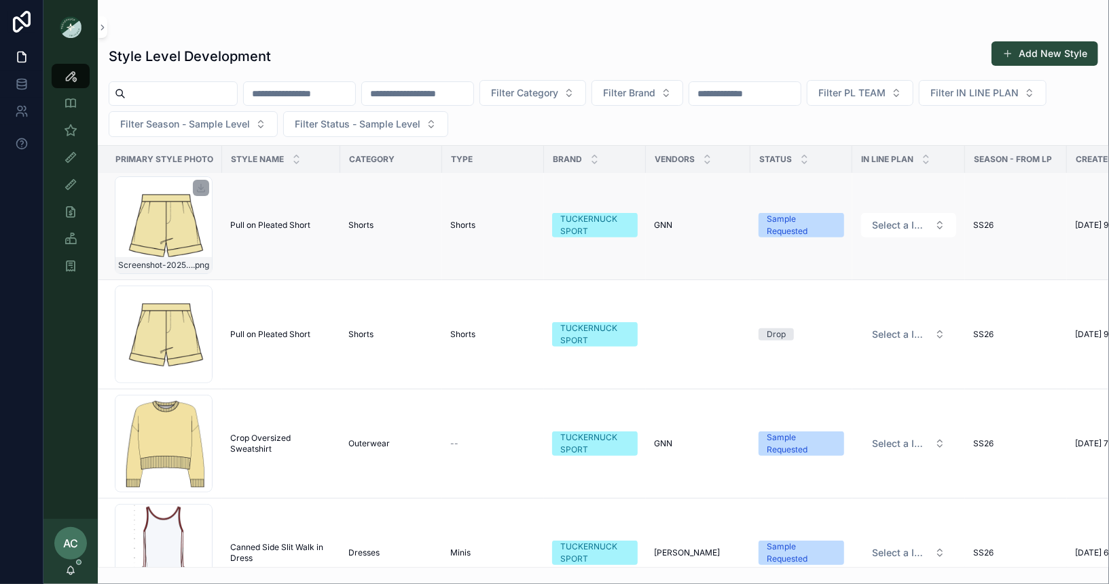
click at [164, 219] on div "Screenshot-2025-09-08-at-9.26.57-AM .png" at bounding box center [164, 225] width 98 height 98
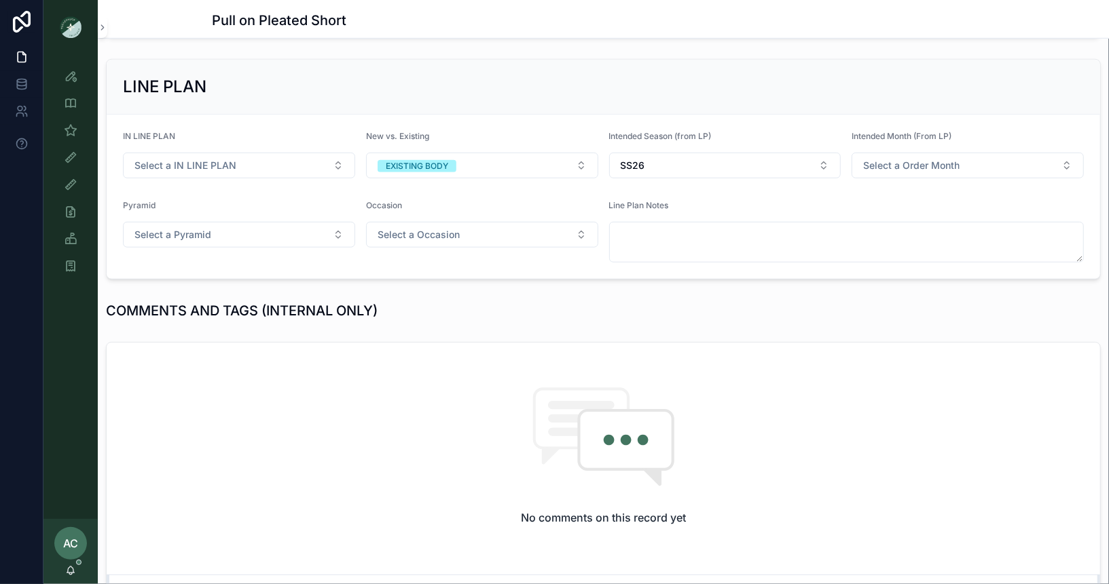
scroll to position [419, 0]
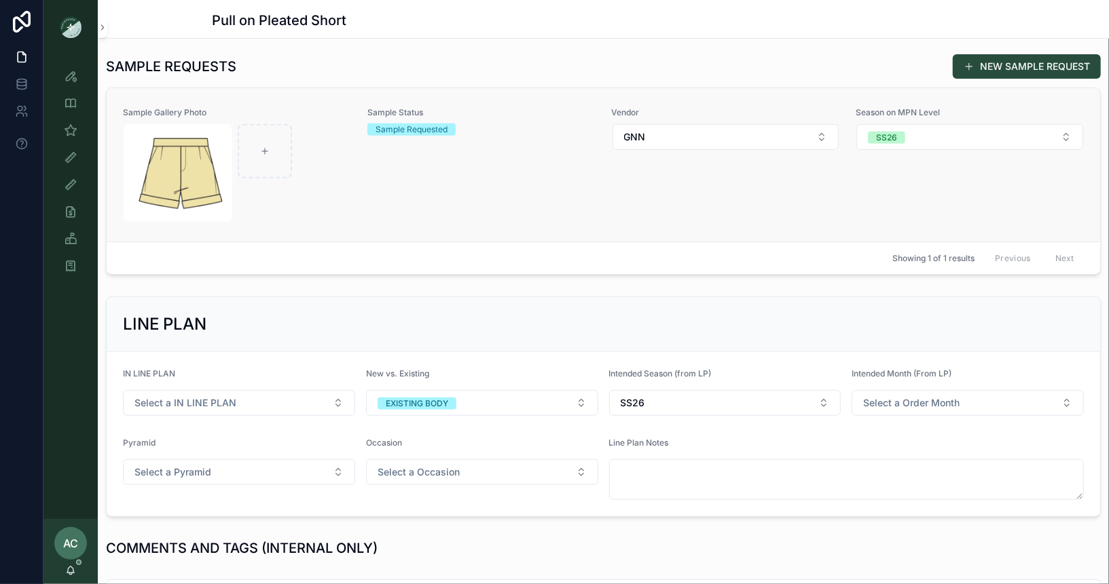
click at [352, 194] on div "Sample Gallery Photo Sample Status Sample Requested Vendor GNN Season on MPN Le…" at bounding box center [603, 164] width 961 height 115
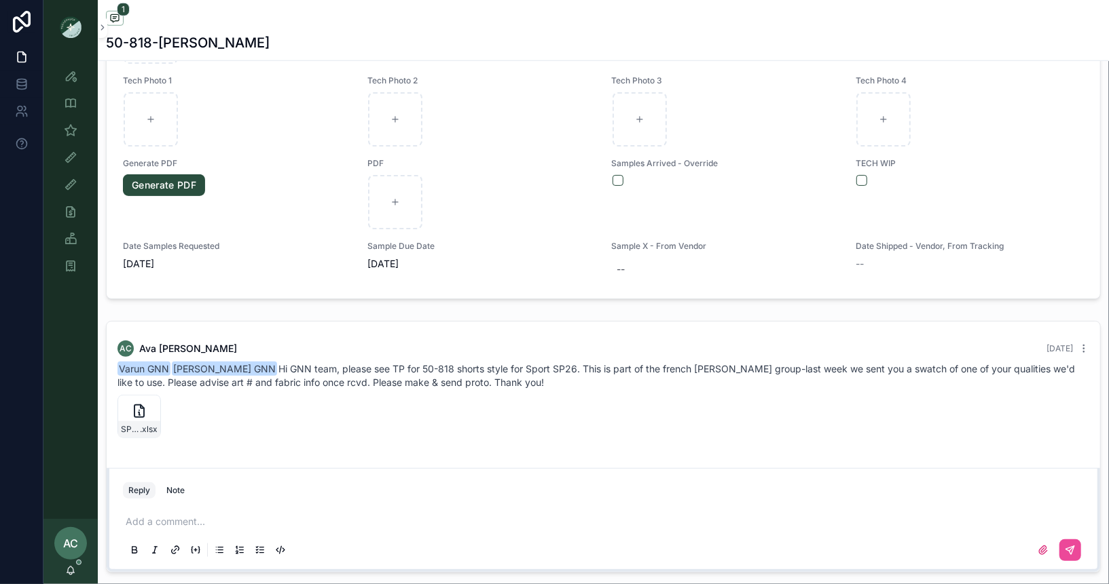
scroll to position [734, 0]
click at [149, 403] on icon "scrollable content" at bounding box center [149, 406] width 11 height 11
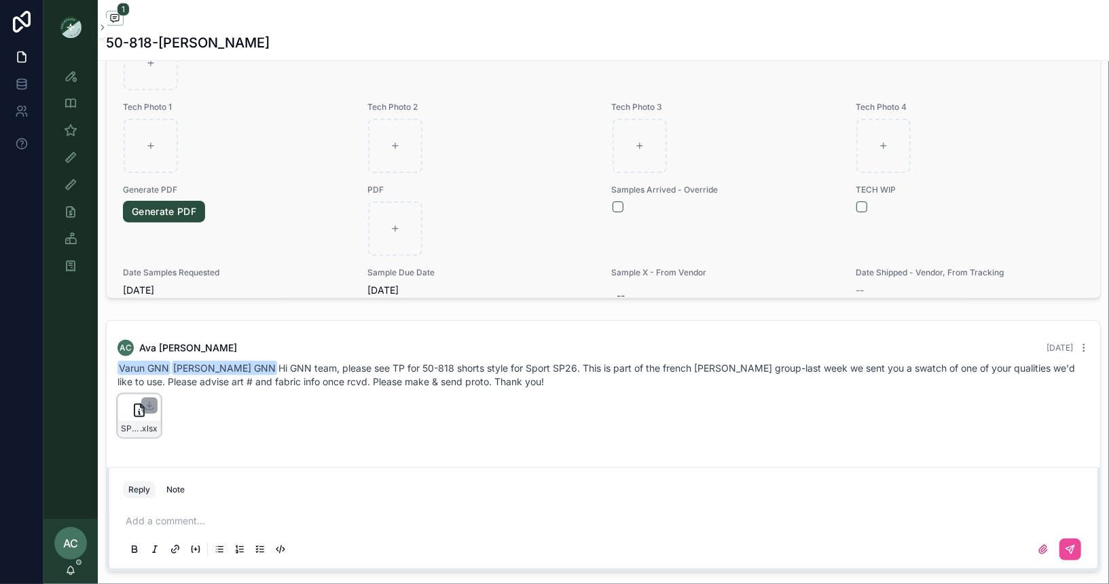
scroll to position [0, 0]
